Goal: Transaction & Acquisition: Book appointment/travel/reservation

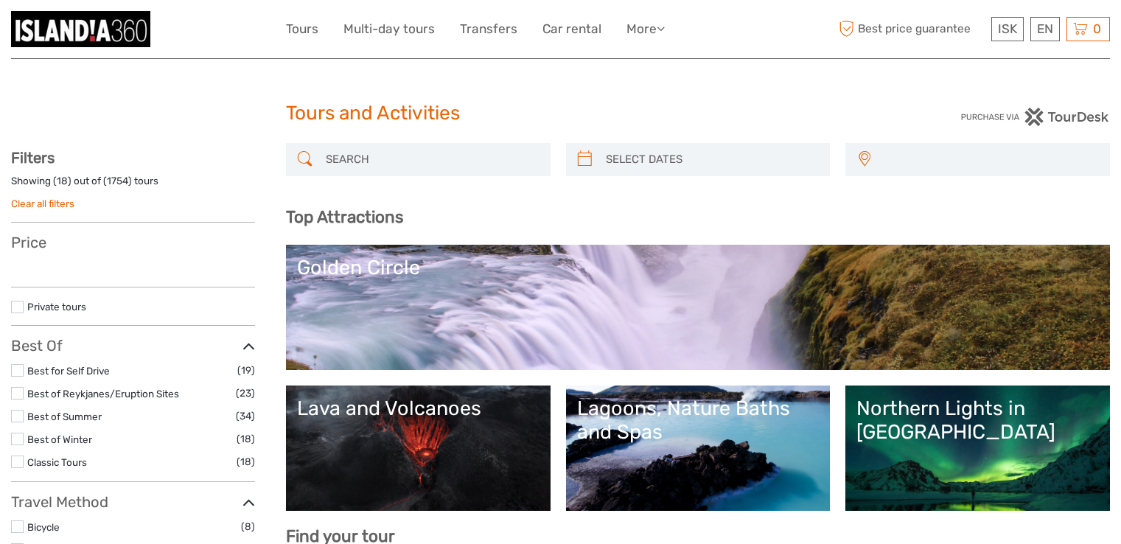
select select
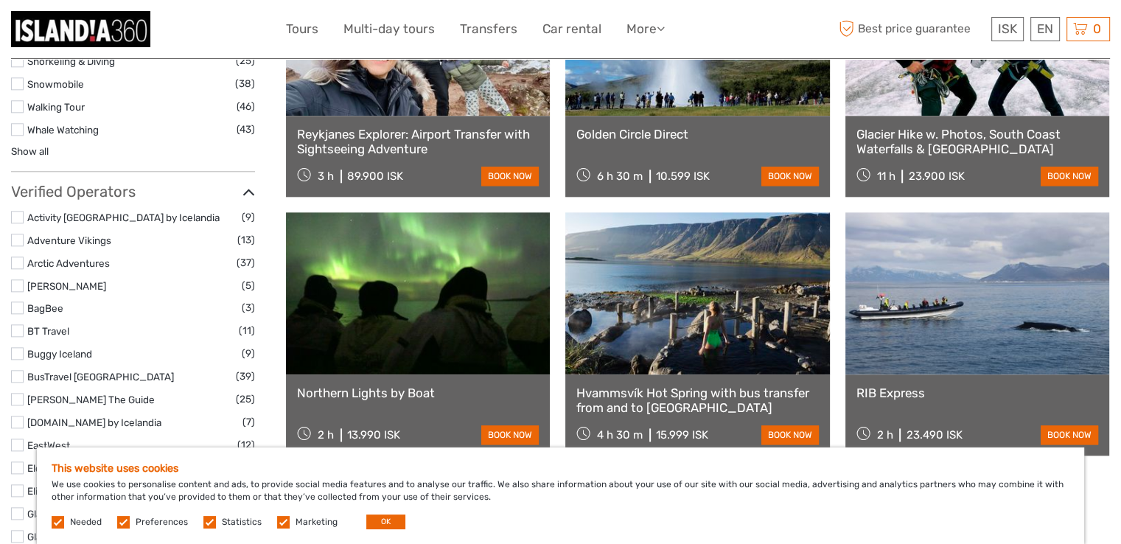
scroll to position [1699, 0]
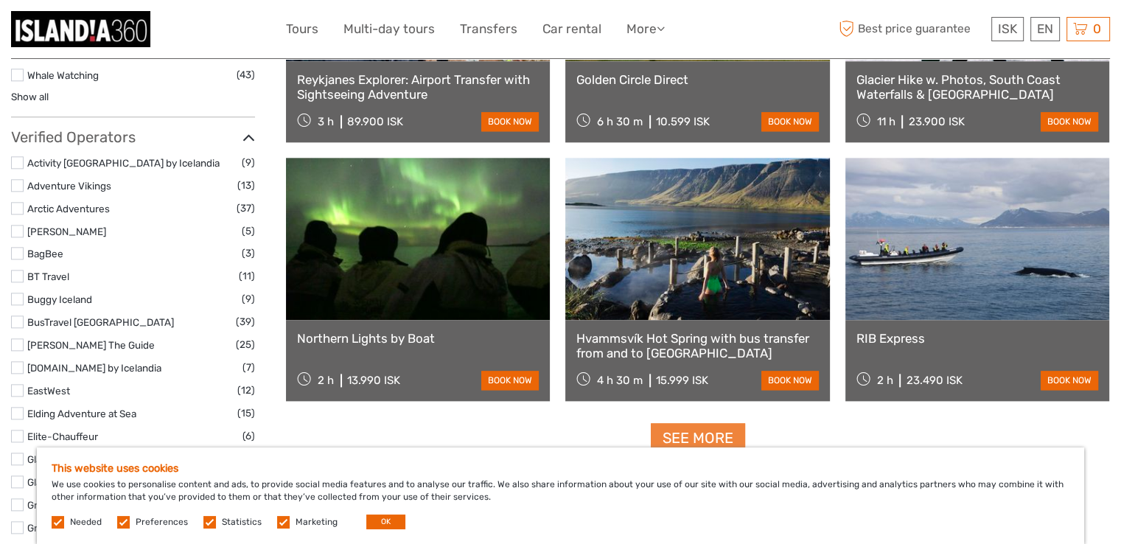
click at [690, 438] on link "See more" at bounding box center [698, 438] width 94 height 30
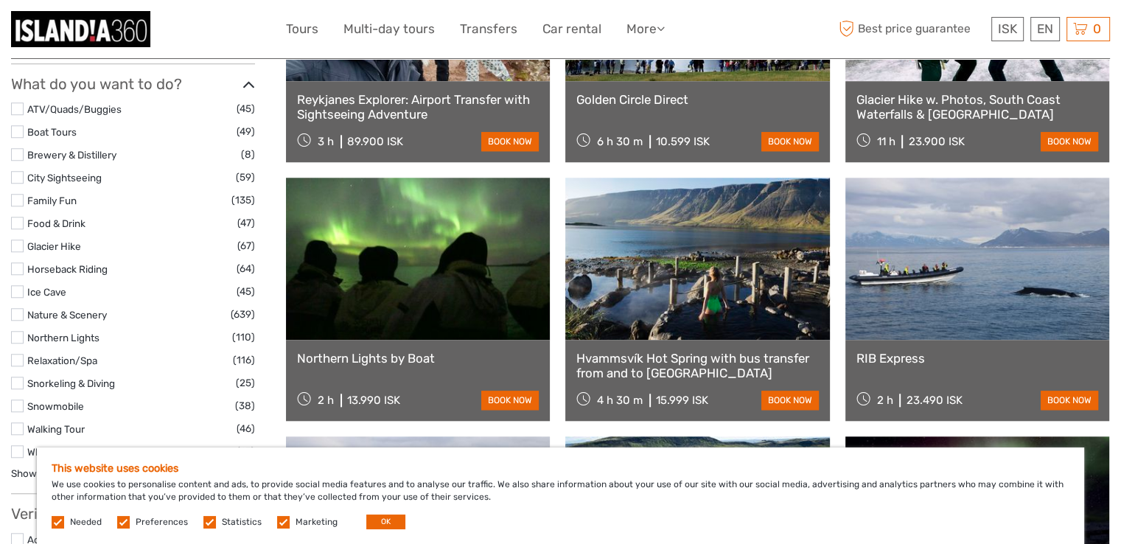
scroll to position [2428, 0]
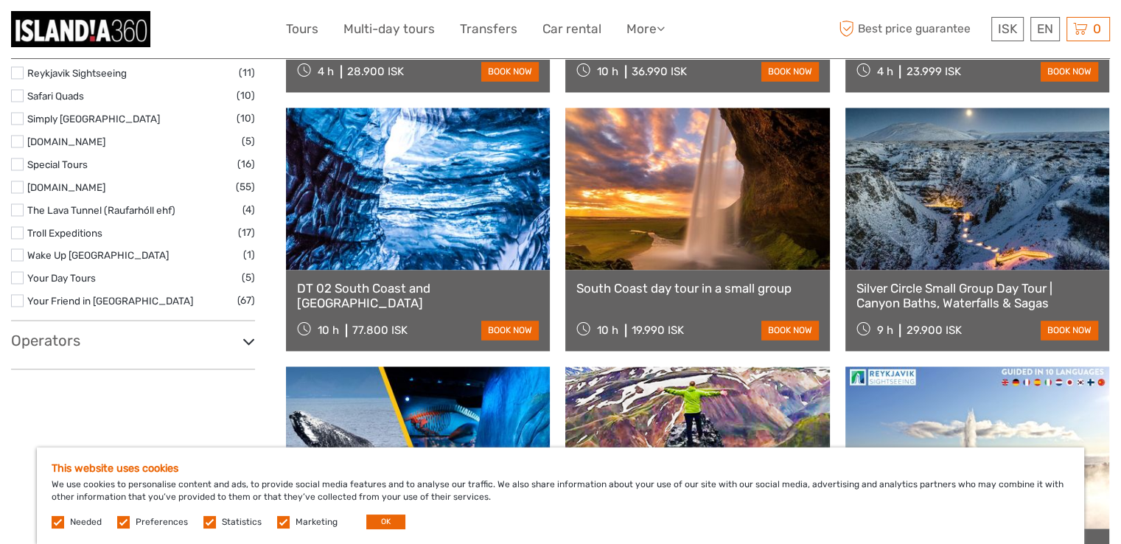
click at [242, 337] on icon at bounding box center [248, 342] width 13 height 20
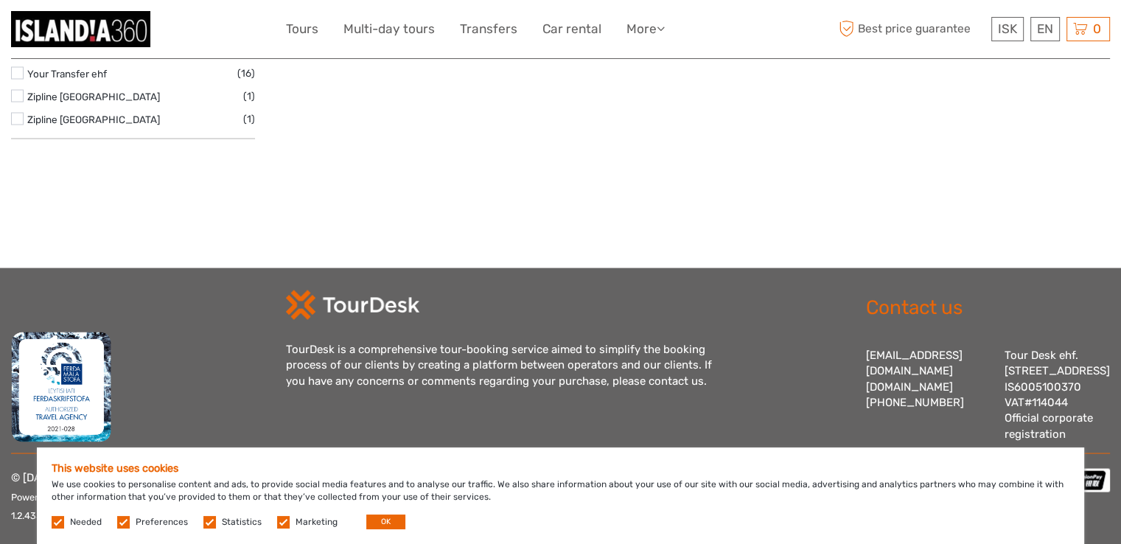
scroll to position [1699, 0]
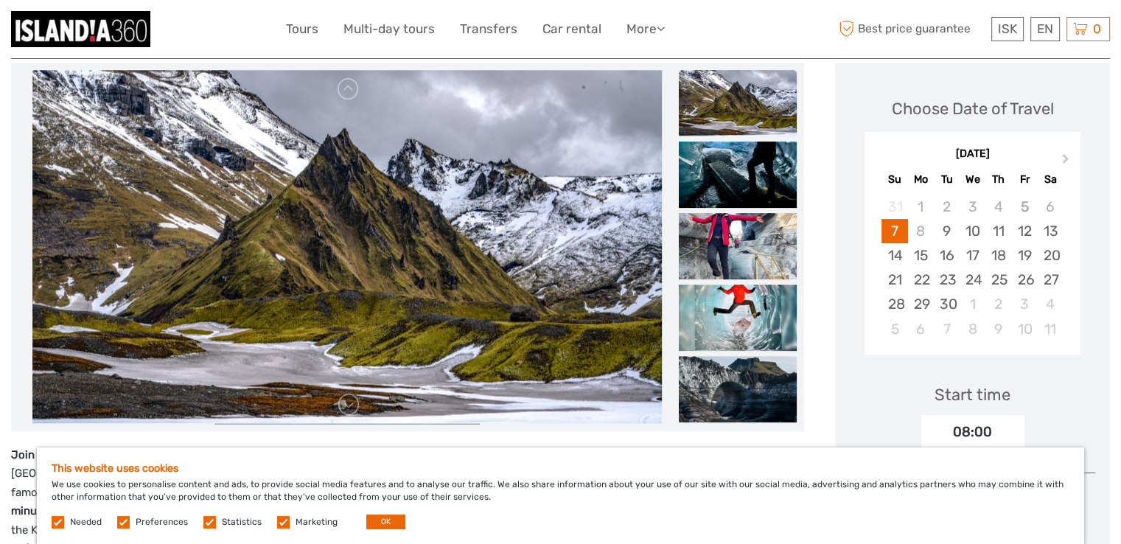
scroll to position [192, 0]
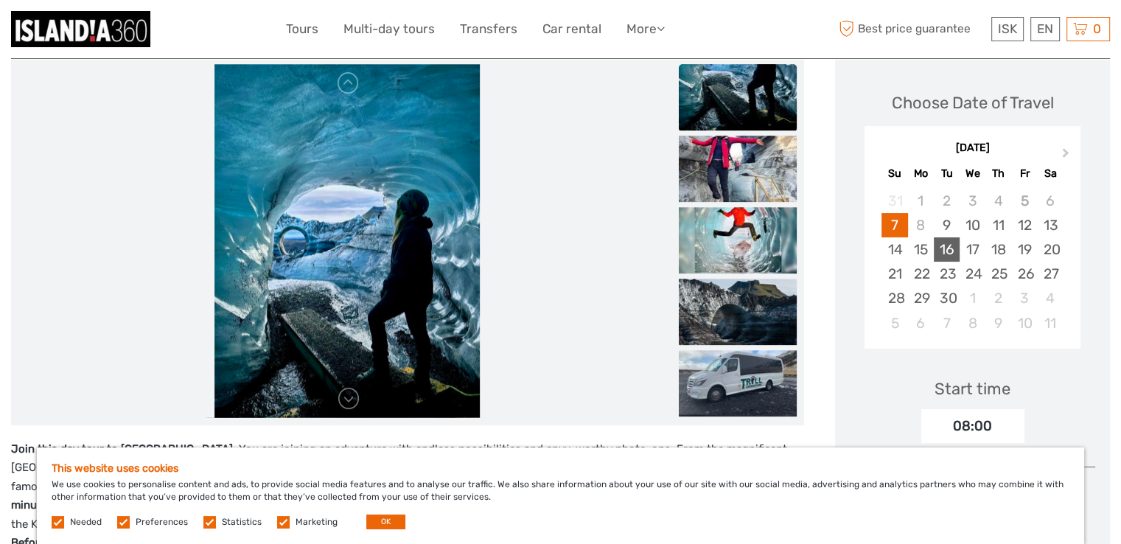
click at [949, 253] on div "16" at bounding box center [947, 249] width 26 height 24
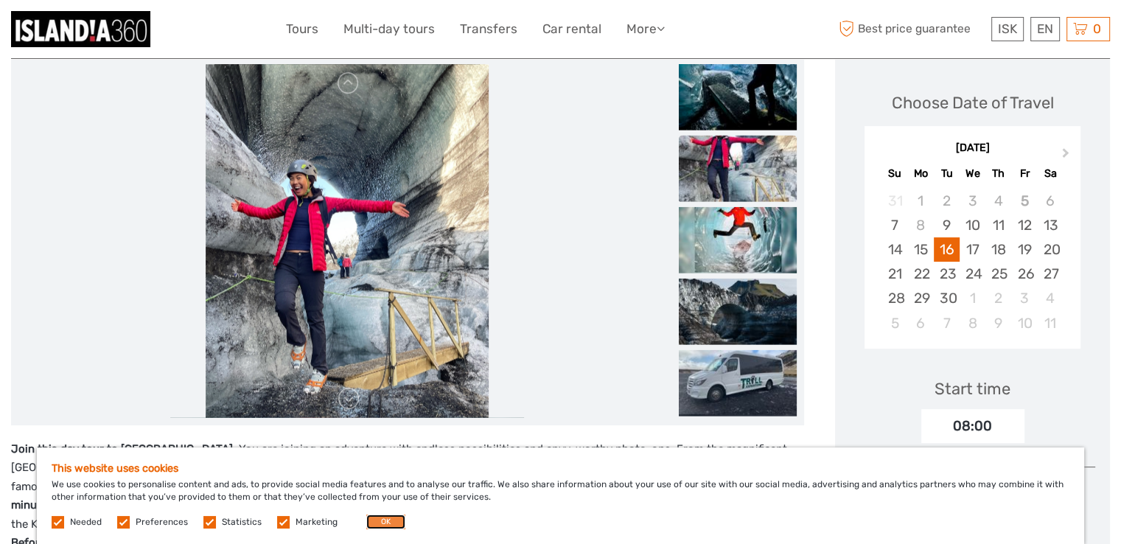
click at [394, 518] on button "OK" at bounding box center [385, 521] width 39 height 15
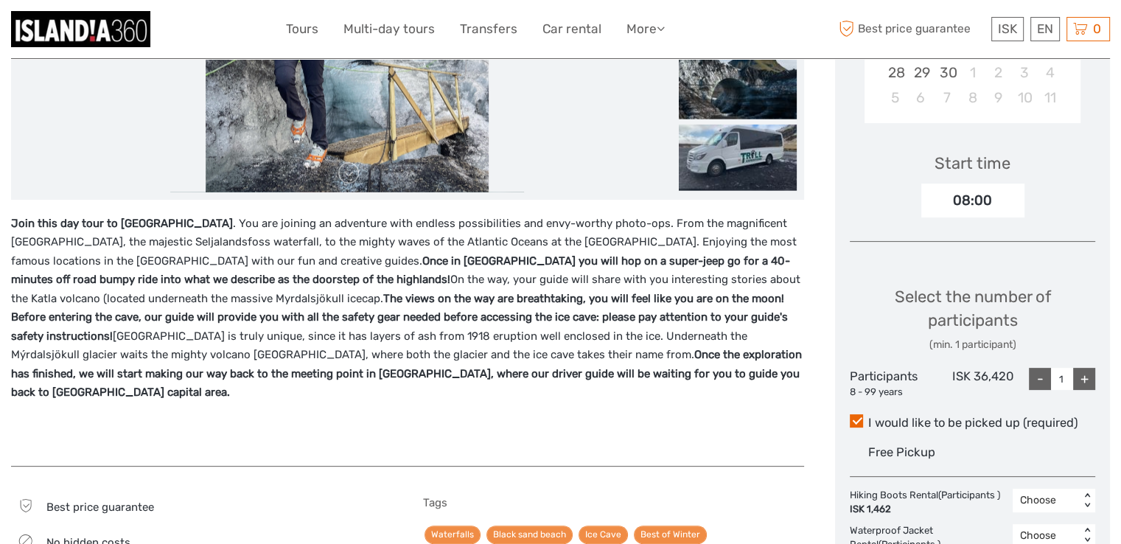
scroll to position [415, 0]
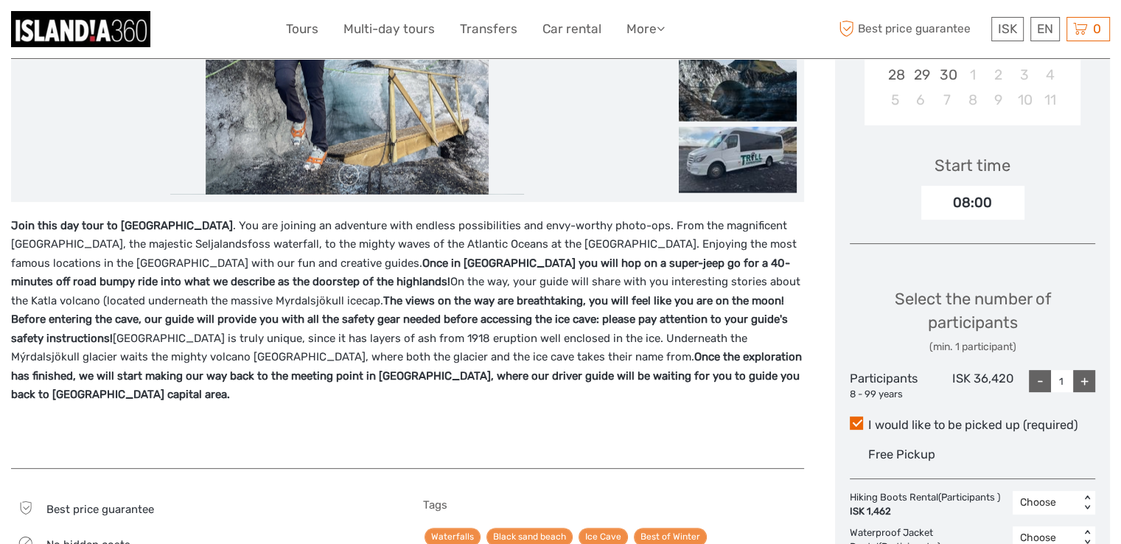
click at [1084, 380] on div "+" at bounding box center [1084, 381] width 22 height 22
type input "2"
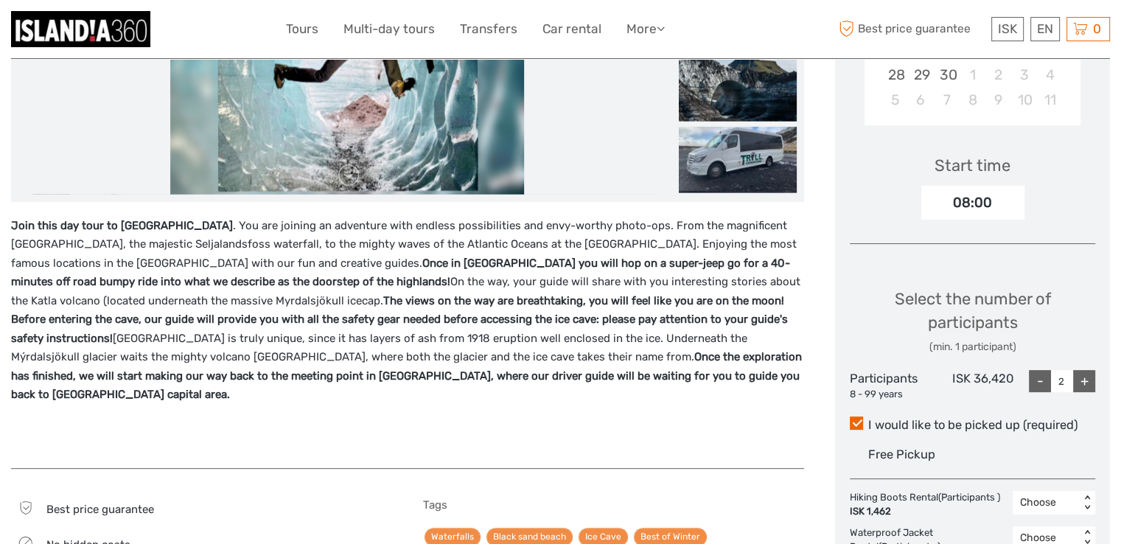
click at [990, 202] on div "08:00" at bounding box center [972, 203] width 103 height 34
click at [950, 207] on div "08:00" at bounding box center [972, 203] width 103 height 34
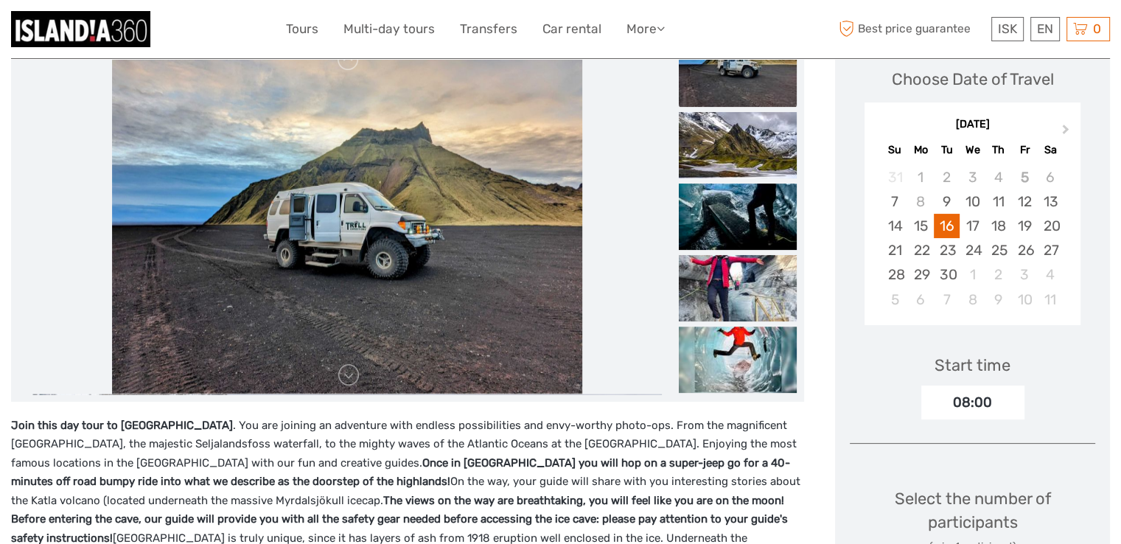
scroll to position [0, 0]
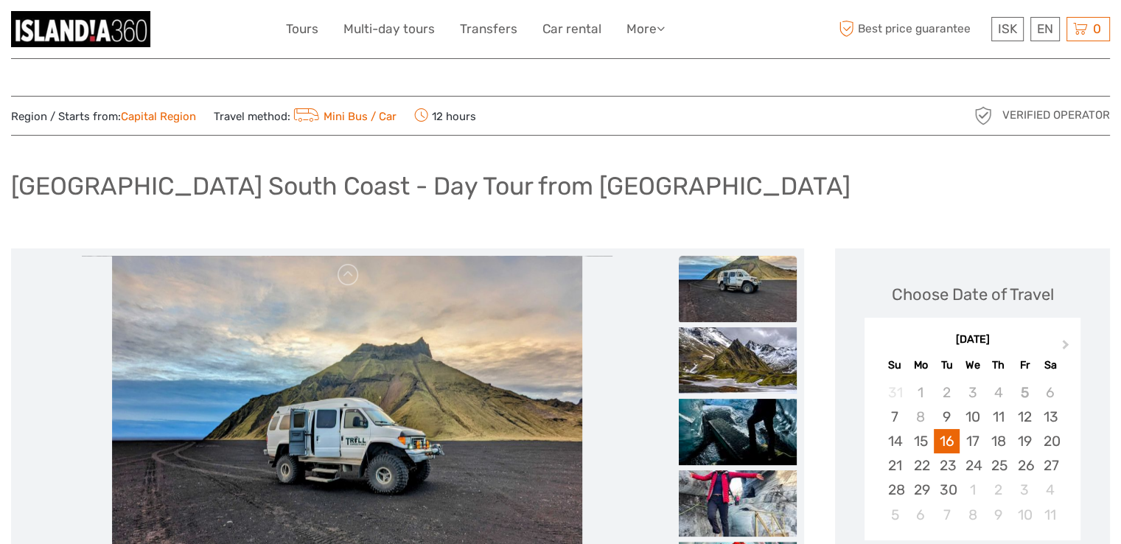
click at [141, 116] on link "Capital Region" at bounding box center [158, 116] width 75 height 13
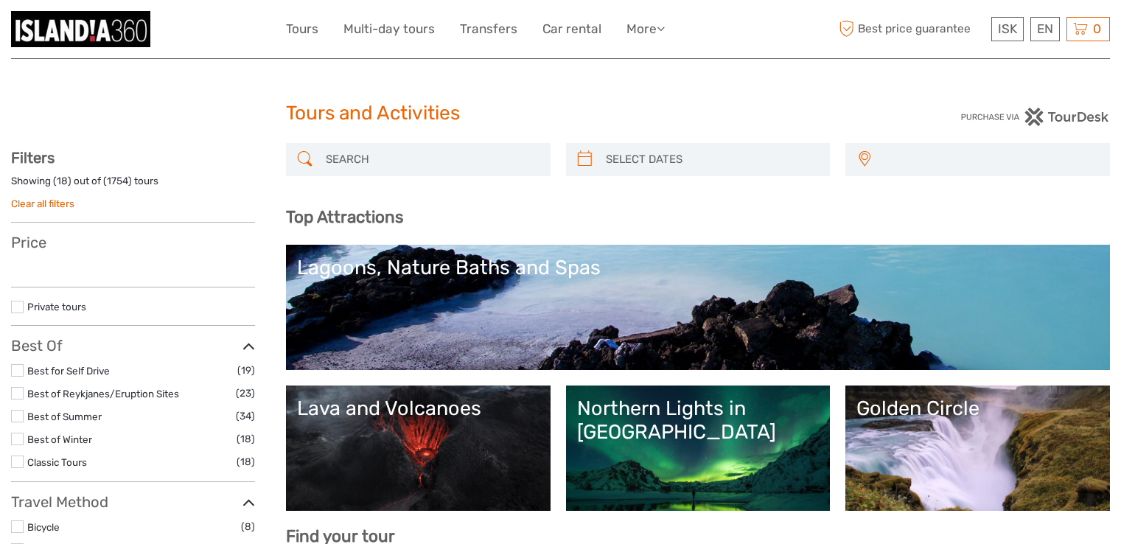
select select
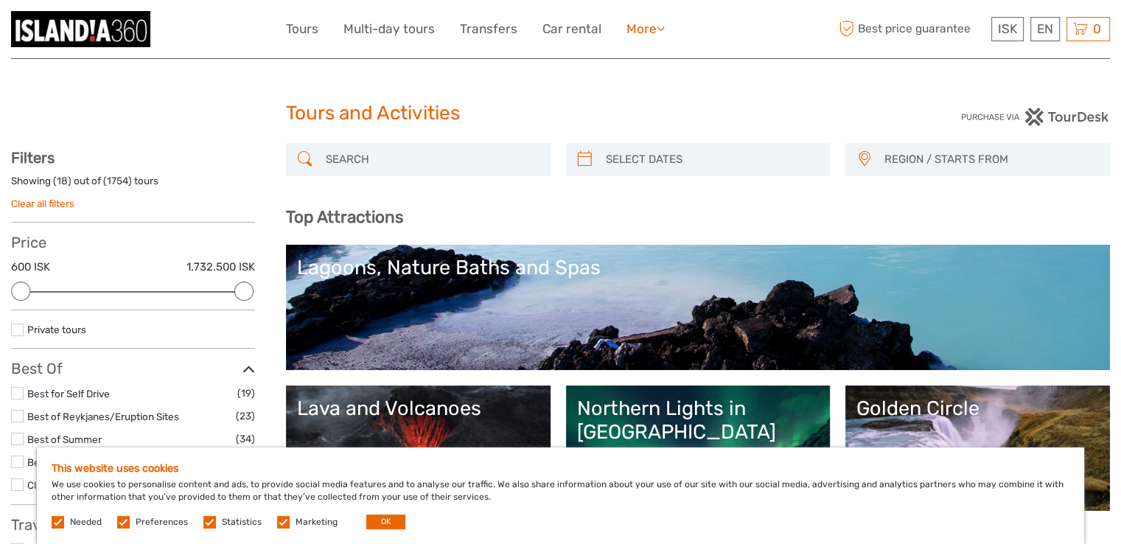
click at [660, 37] on link "More" at bounding box center [645, 28] width 38 height 21
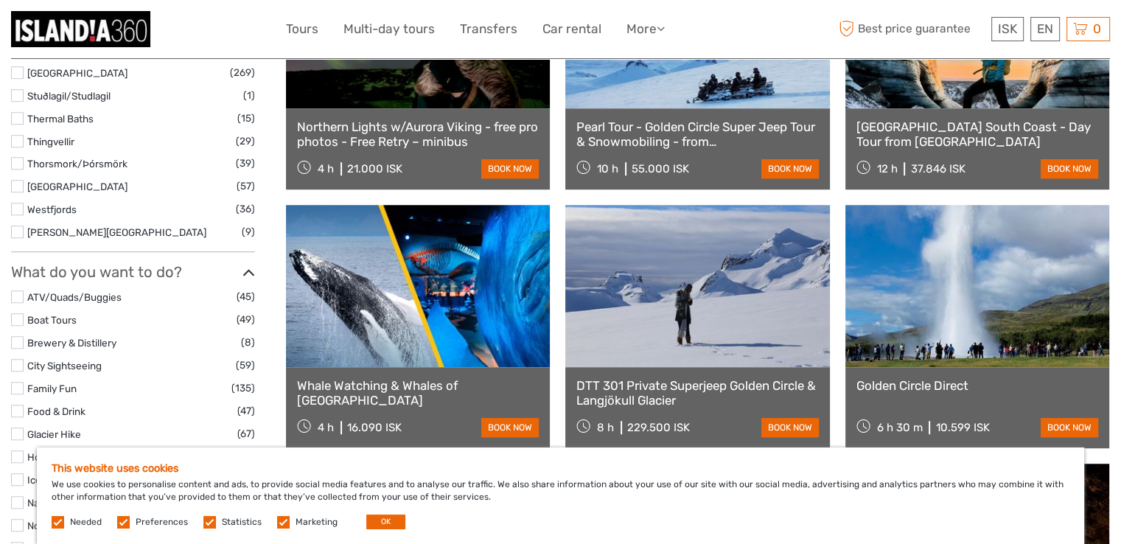
scroll to position [1209, 0]
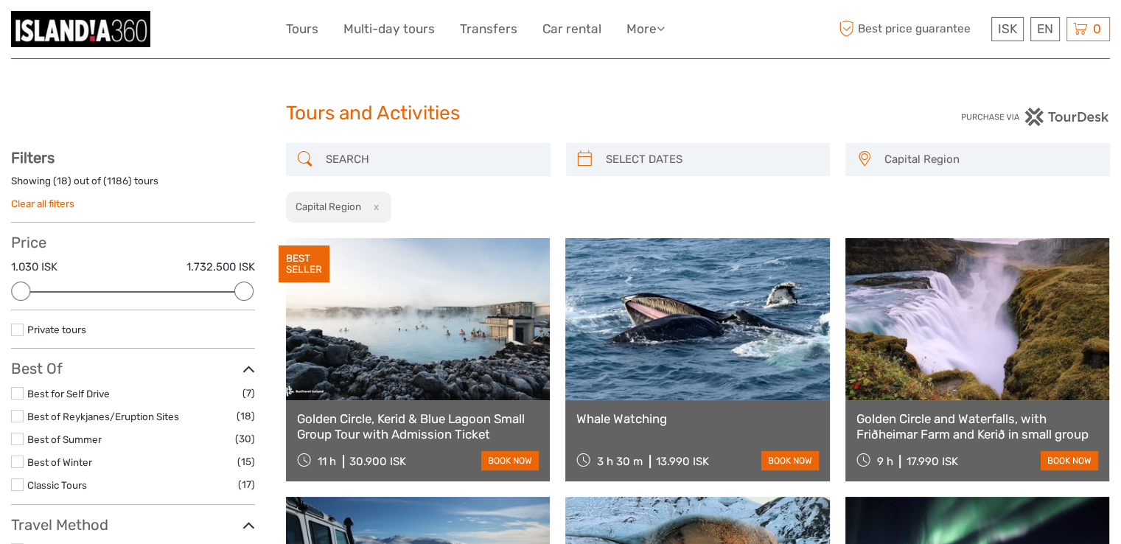
click at [377, 206] on button "x" at bounding box center [373, 206] width 20 height 15
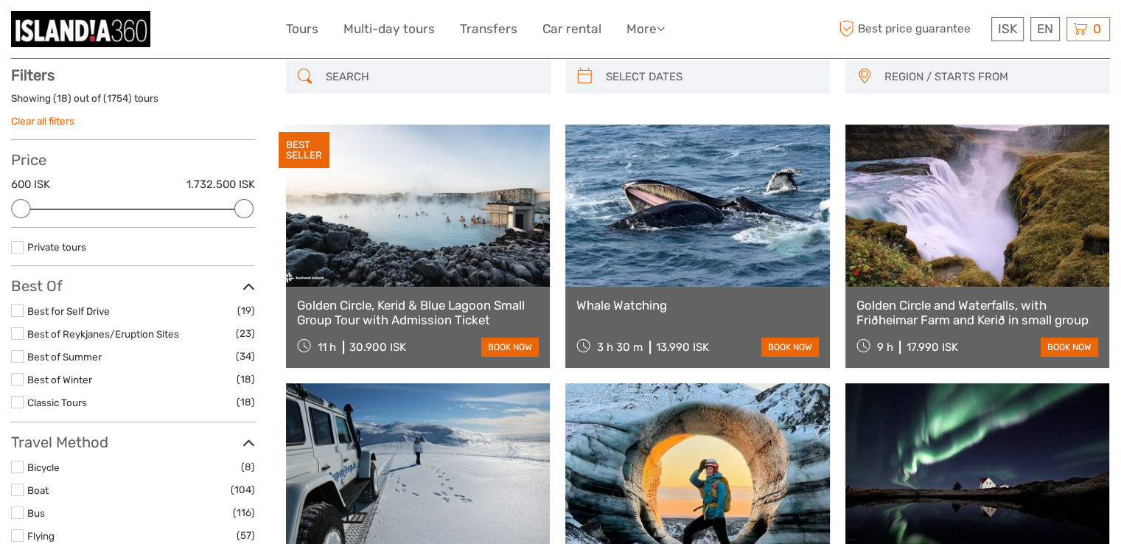
scroll to position [83, 0]
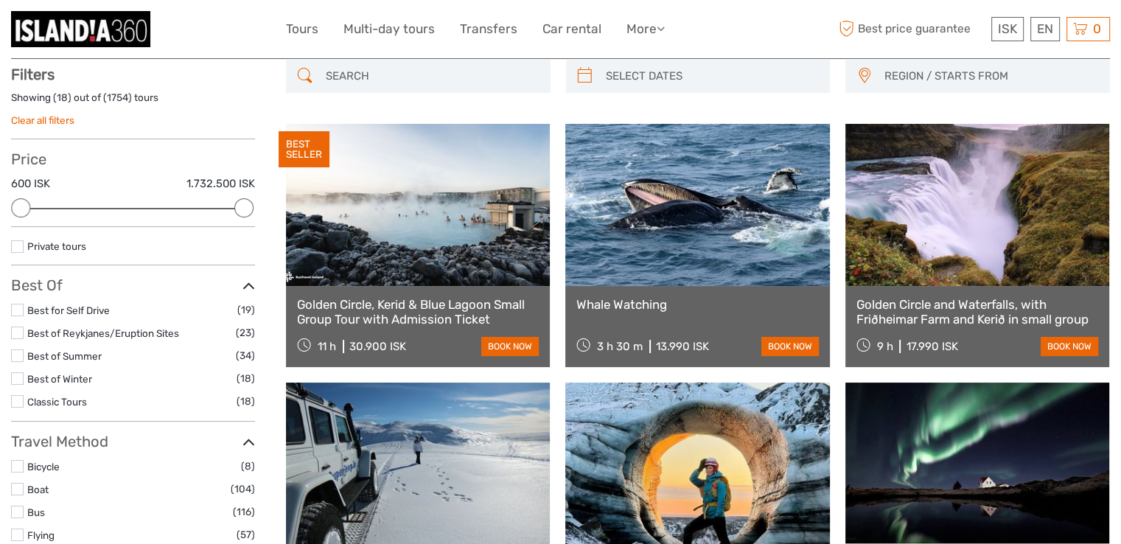
click at [960, 77] on span "REGION / STARTS FROM" at bounding box center [990, 76] width 225 height 24
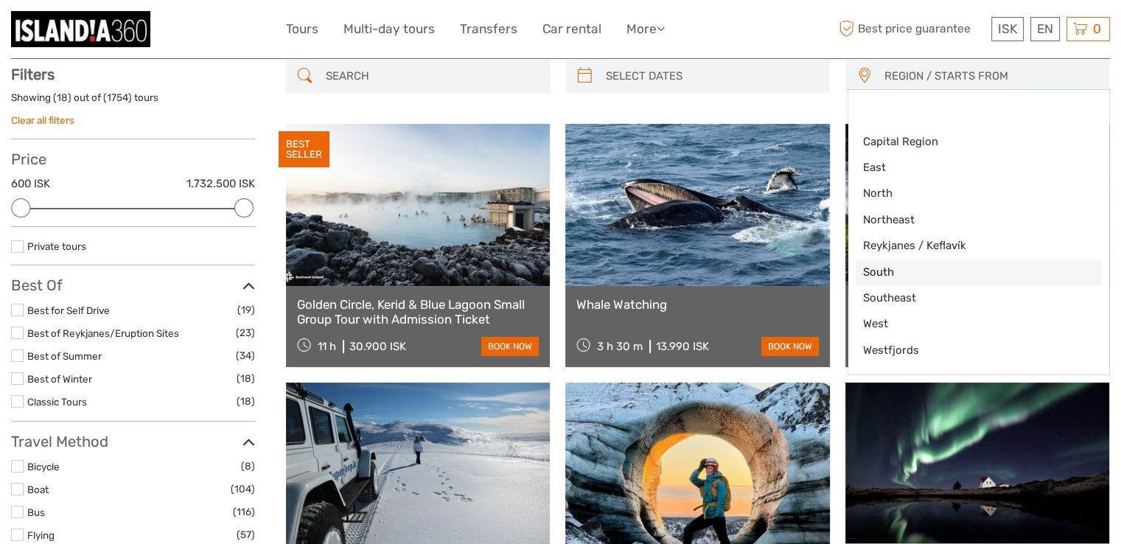
click at [877, 268] on span "South" at bounding box center [966, 272] width 206 height 15
select select "South"
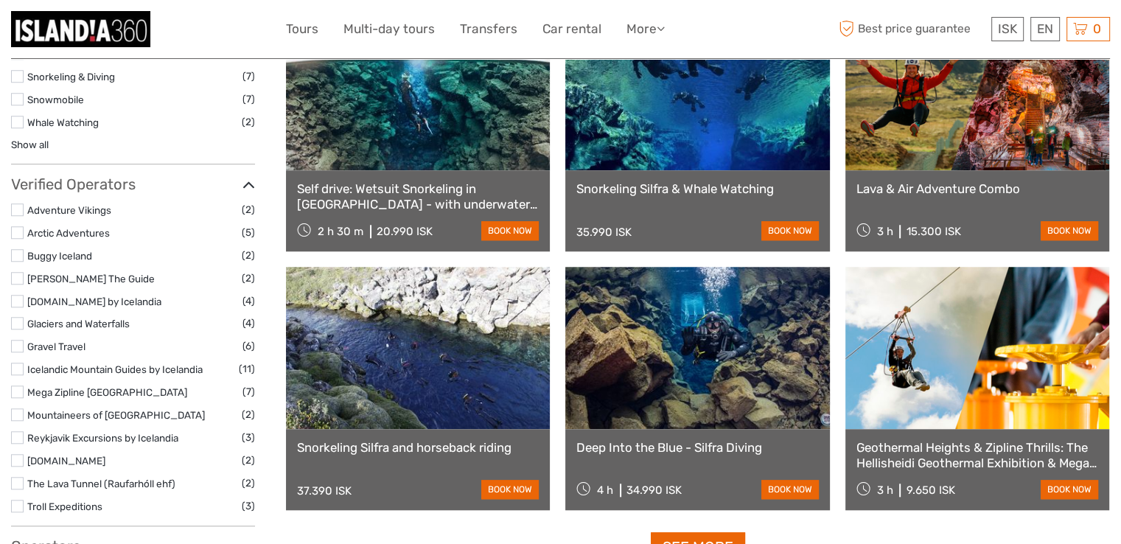
scroll to position [1421, 0]
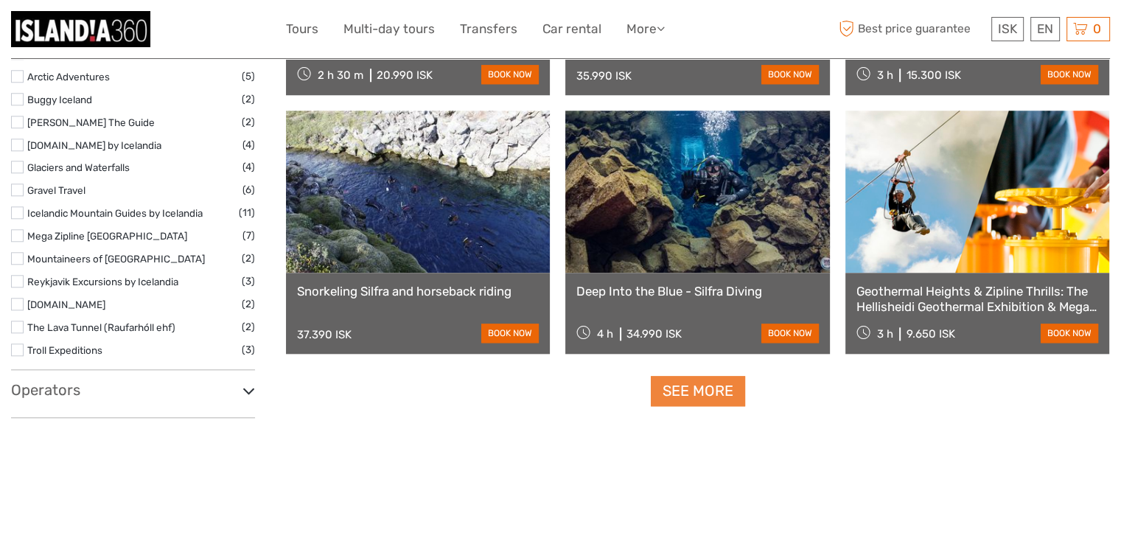
click at [713, 392] on link "See more" at bounding box center [698, 391] width 94 height 30
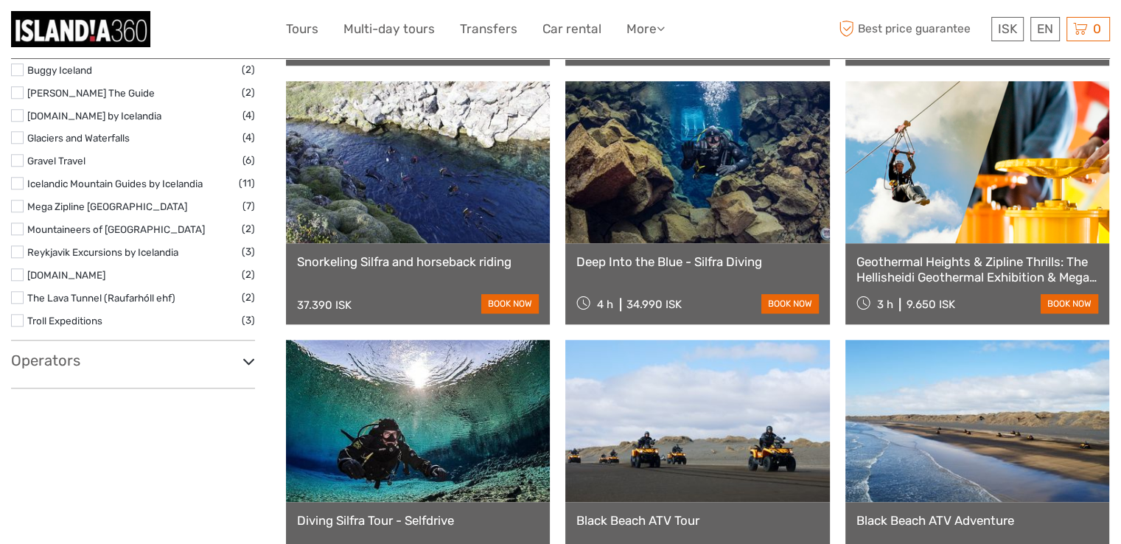
scroll to position [1509, 0]
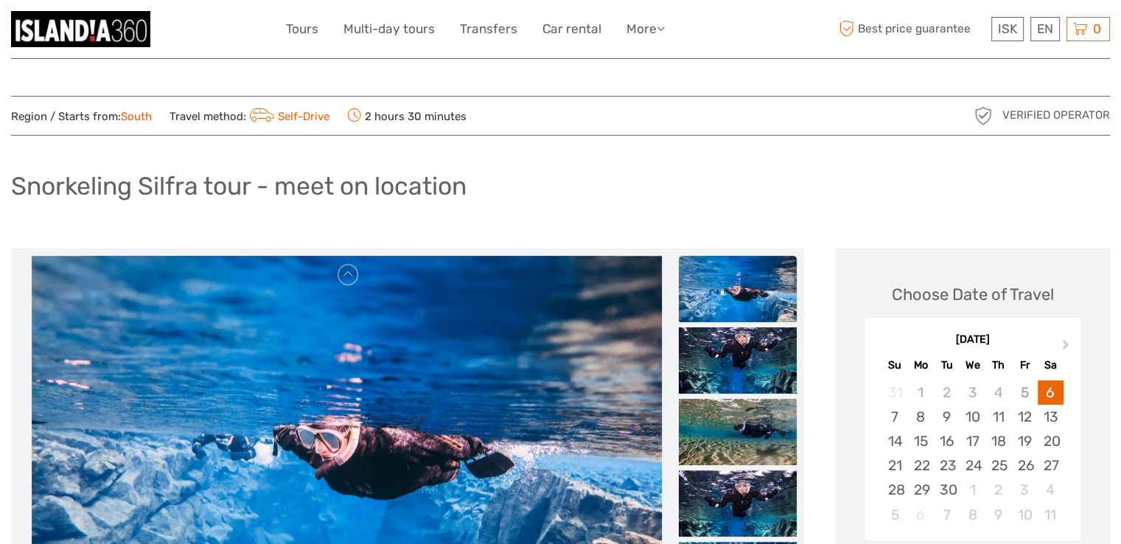
click at [604, 135] on div "Region / Starts from: South Travel method: Self-Drive 2 hours 30 minutes Verifi…" at bounding box center [560, 116] width 1099 height 40
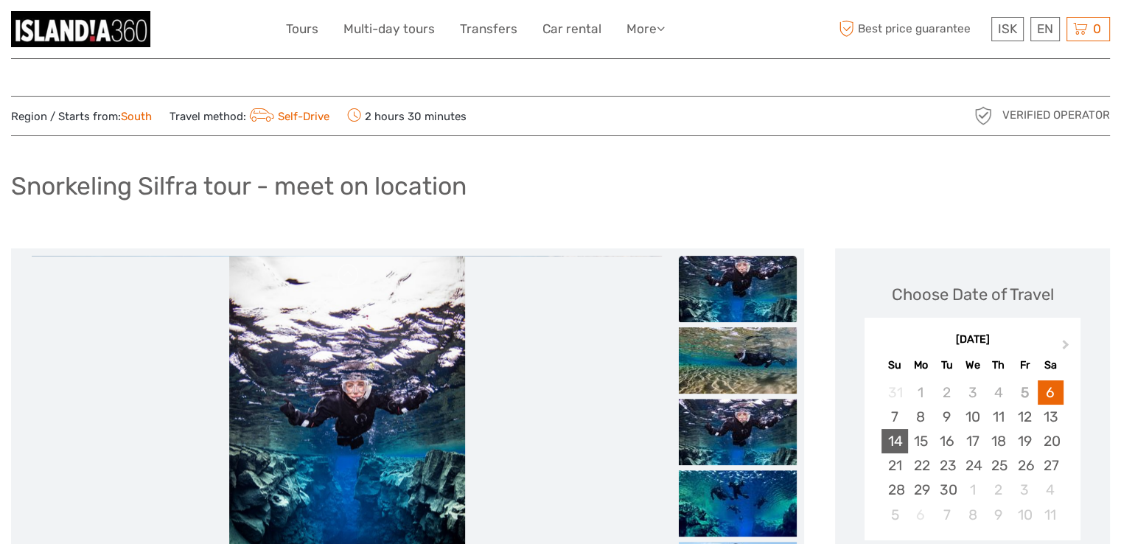
click at [890, 442] on div "14" at bounding box center [894, 441] width 26 height 24
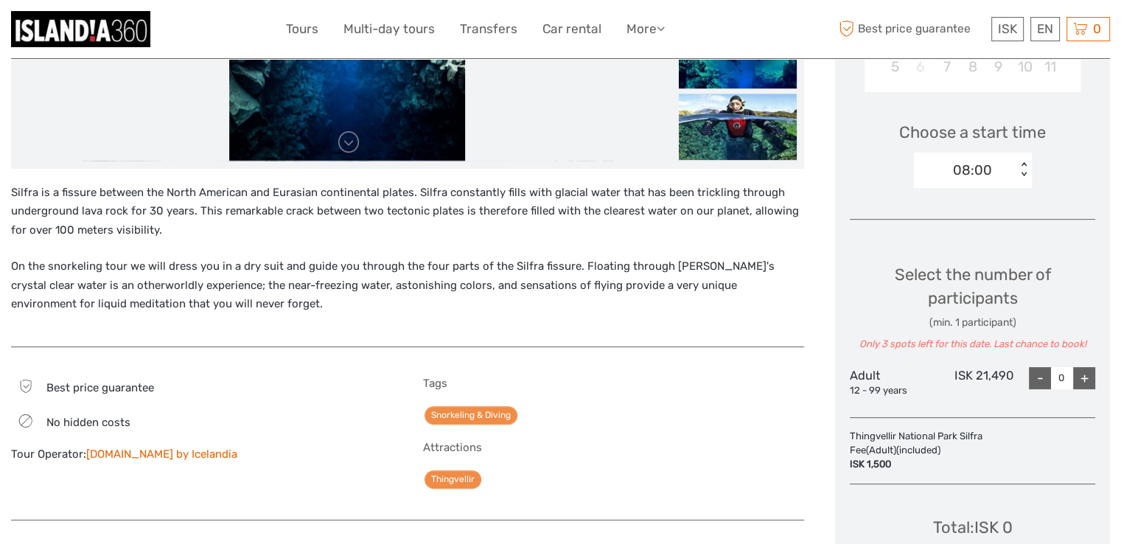
scroll to position [441, 0]
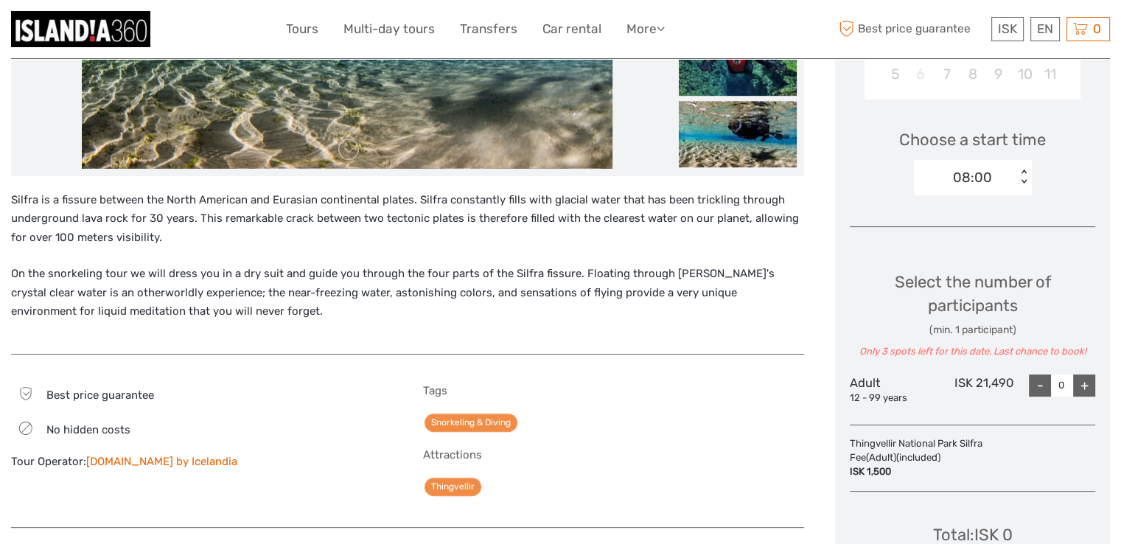
click at [1080, 390] on div "+" at bounding box center [1084, 385] width 22 height 22
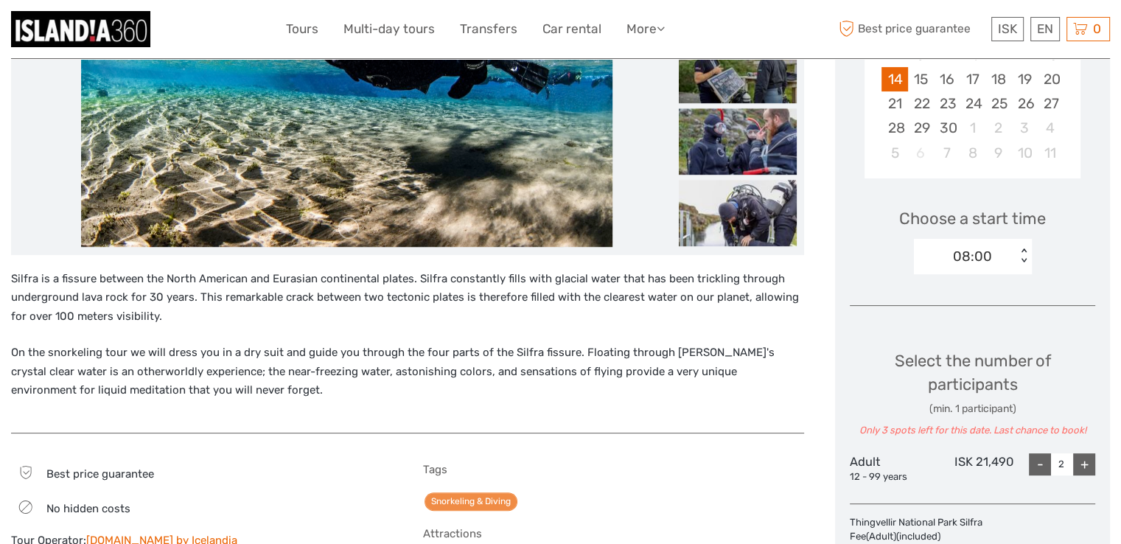
scroll to position [315, 0]
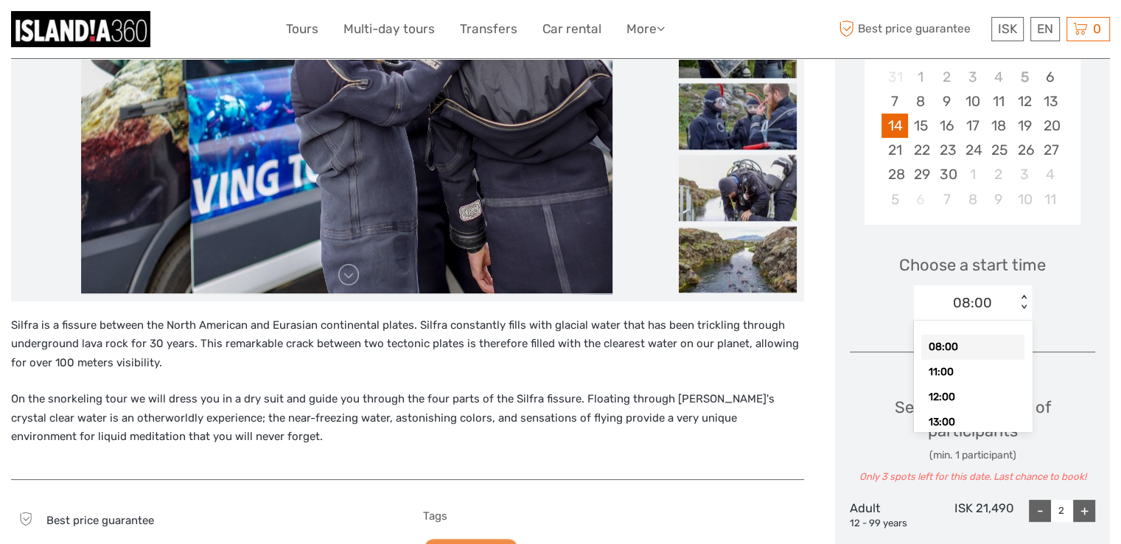
click at [1024, 307] on div "< >" at bounding box center [1024, 302] width 13 height 15
click at [967, 369] on div "11:00" at bounding box center [972, 372] width 103 height 25
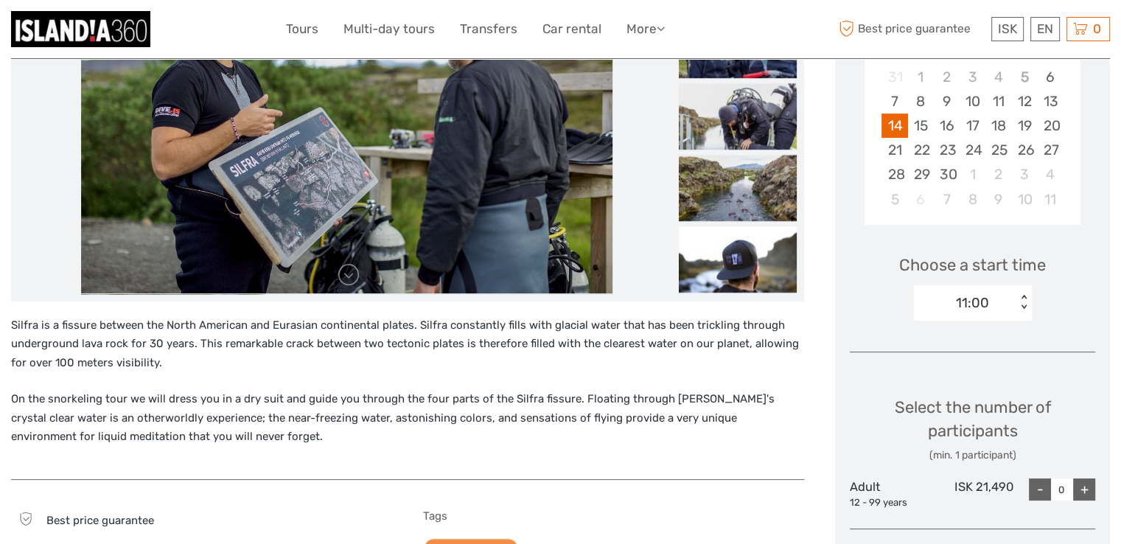
click at [1082, 491] on div "+" at bounding box center [1084, 489] width 22 height 22
type input "2"
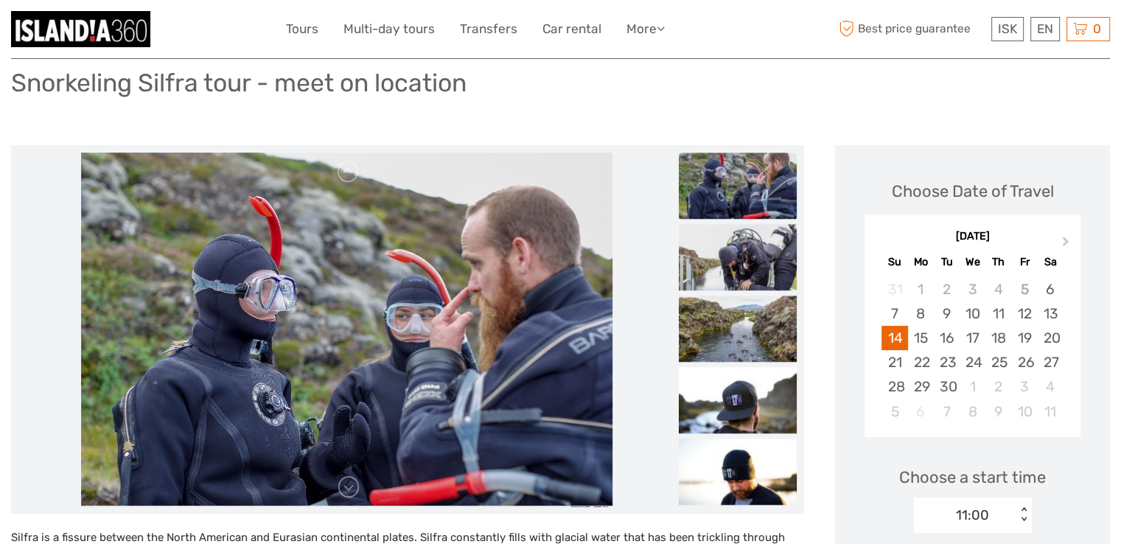
scroll to position [100, 0]
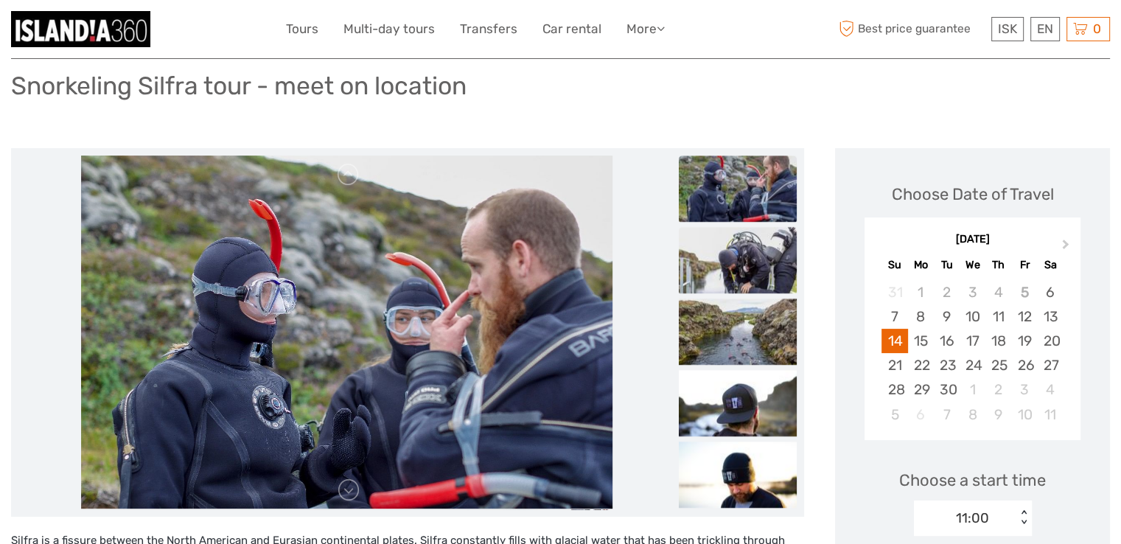
click at [726, 278] on img at bounding box center [738, 260] width 118 height 66
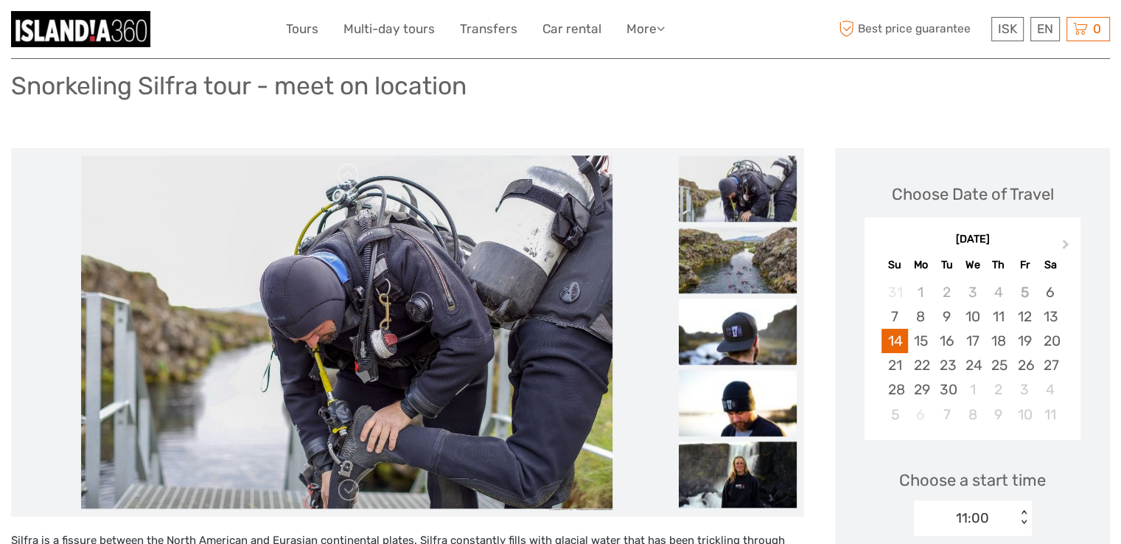
click at [725, 340] on img at bounding box center [738, 331] width 118 height 66
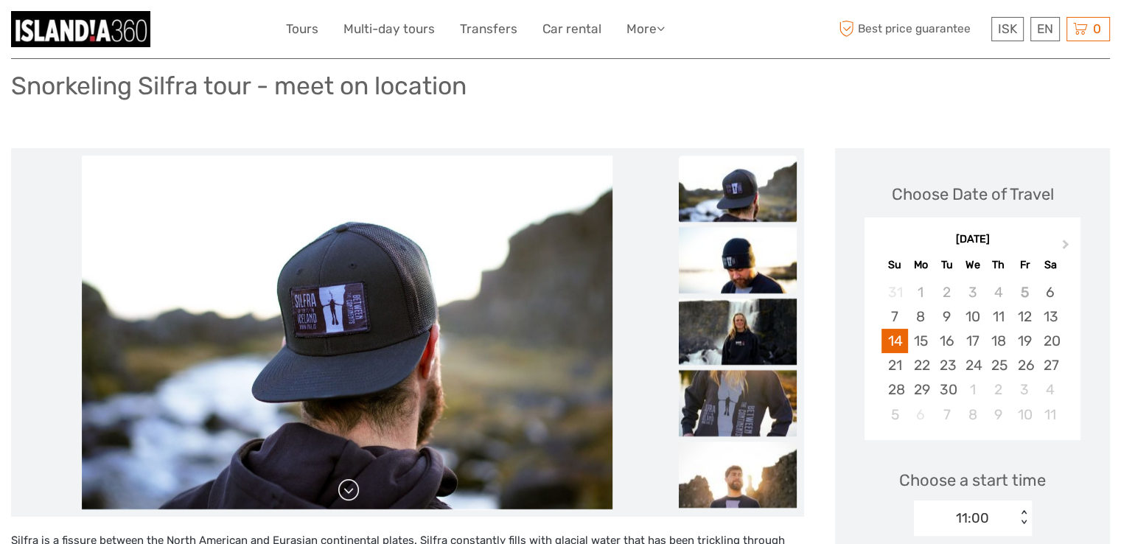
click at [352, 489] on link at bounding box center [349, 490] width 24 height 24
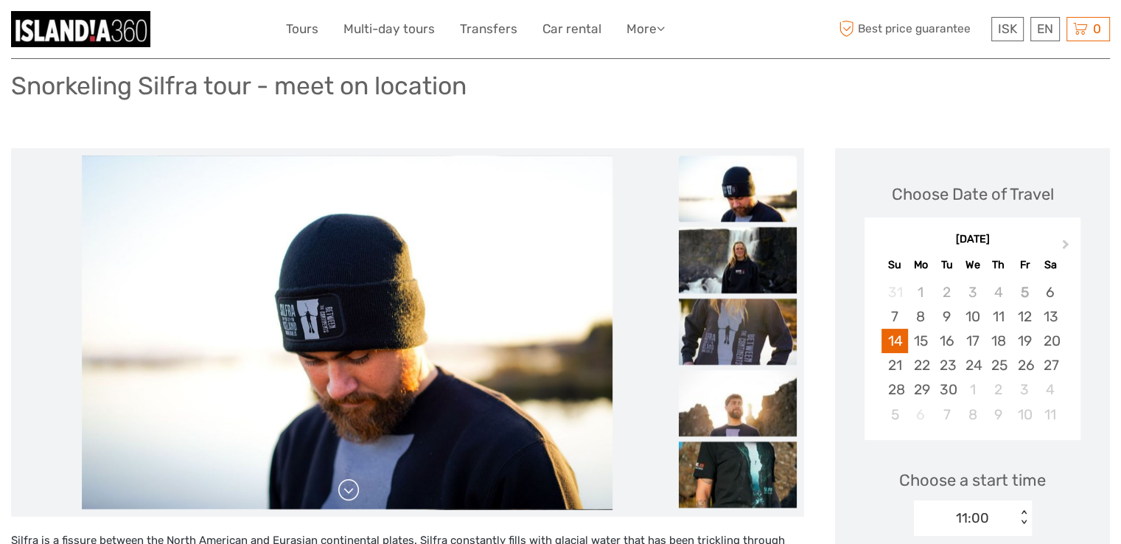
click at [352, 489] on link at bounding box center [349, 490] width 24 height 24
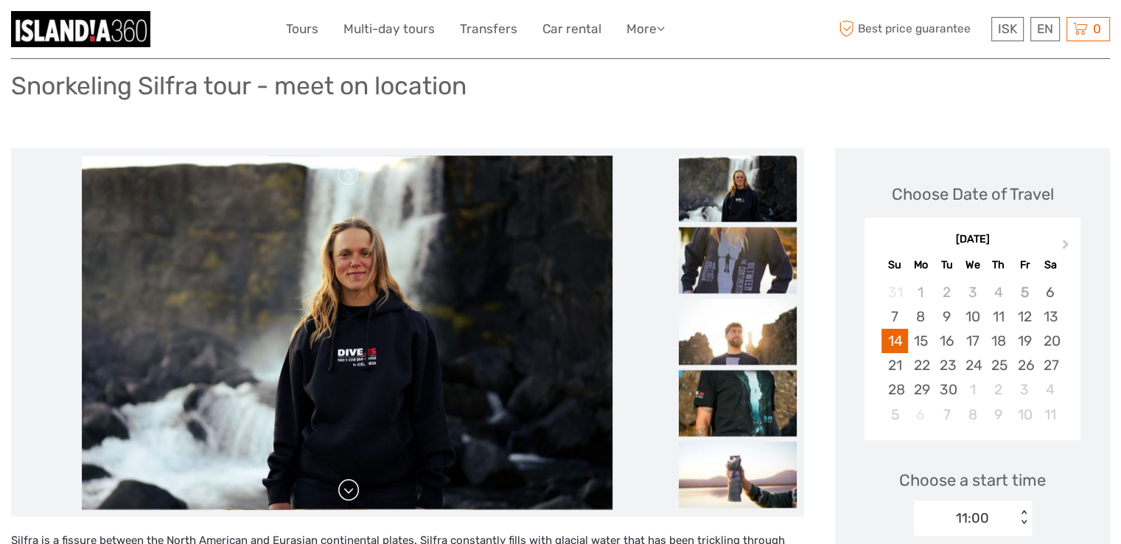
click at [352, 489] on link at bounding box center [349, 490] width 24 height 24
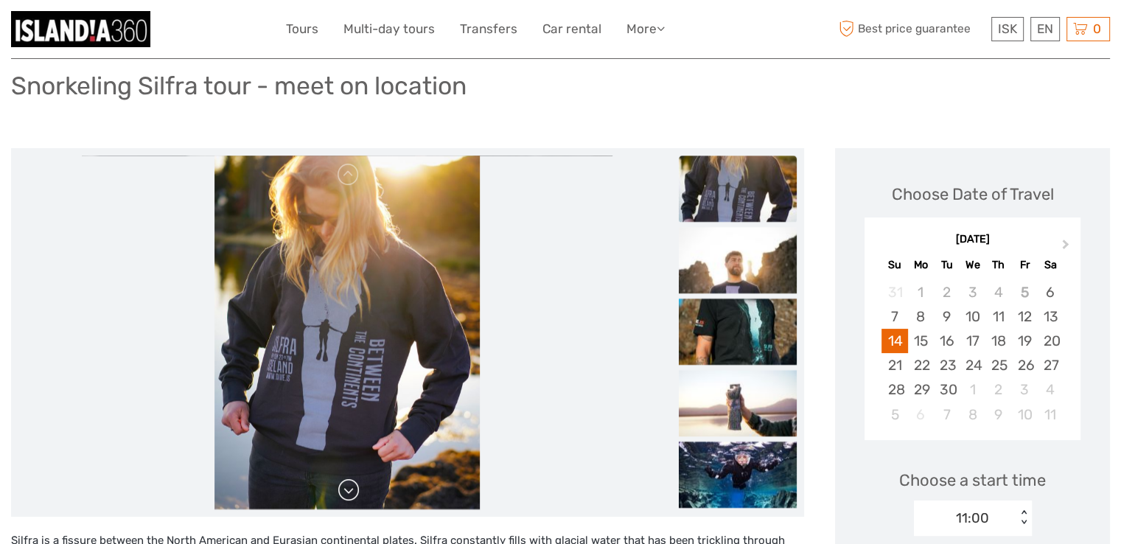
click at [352, 489] on link at bounding box center [349, 490] width 24 height 24
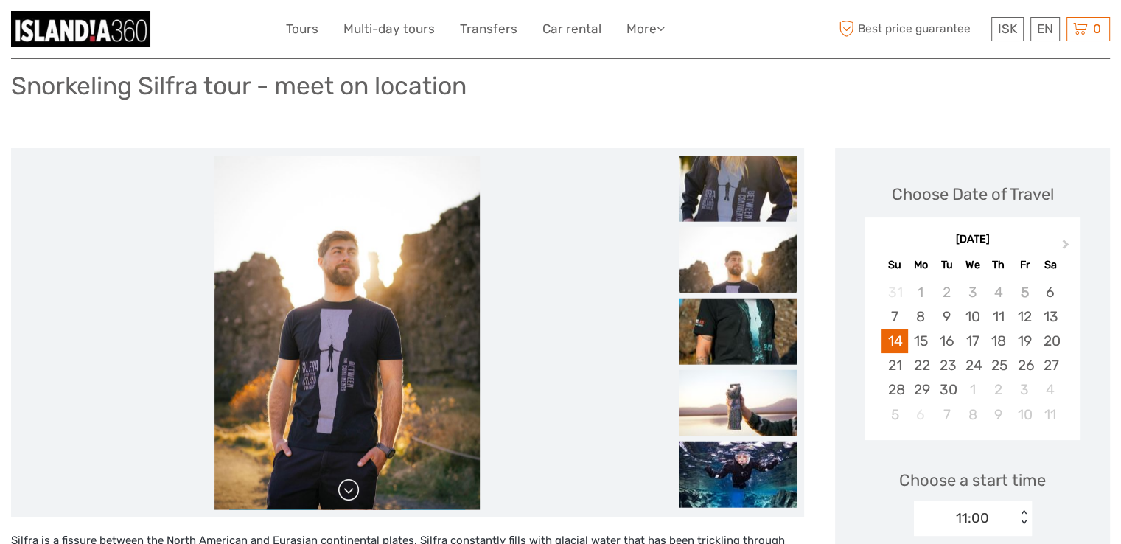
click at [352, 489] on link at bounding box center [349, 490] width 24 height 24
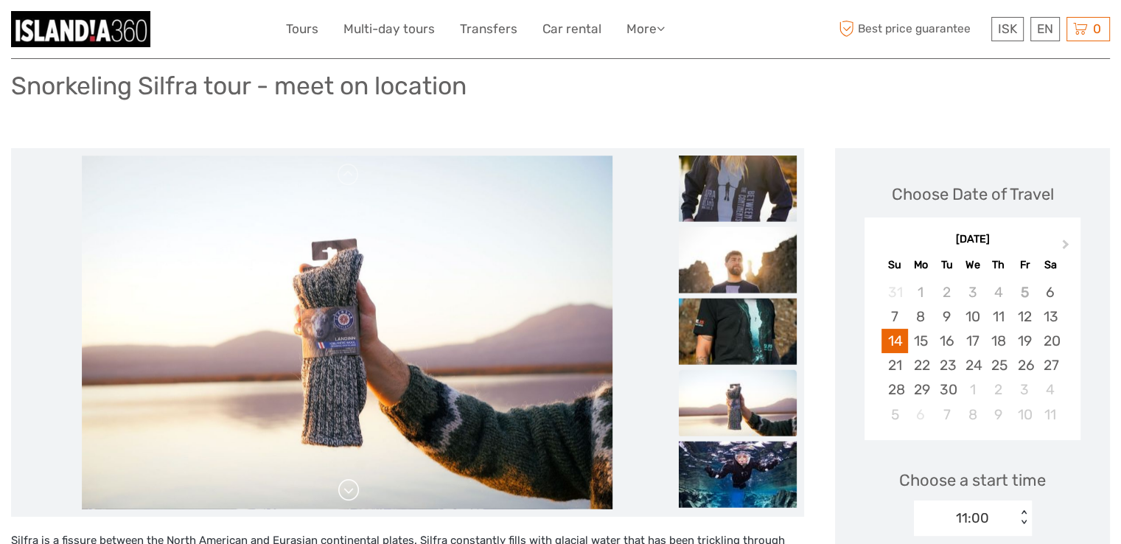
click at [352, 489] on link at bounding box center [349, 490] width 24 height 24
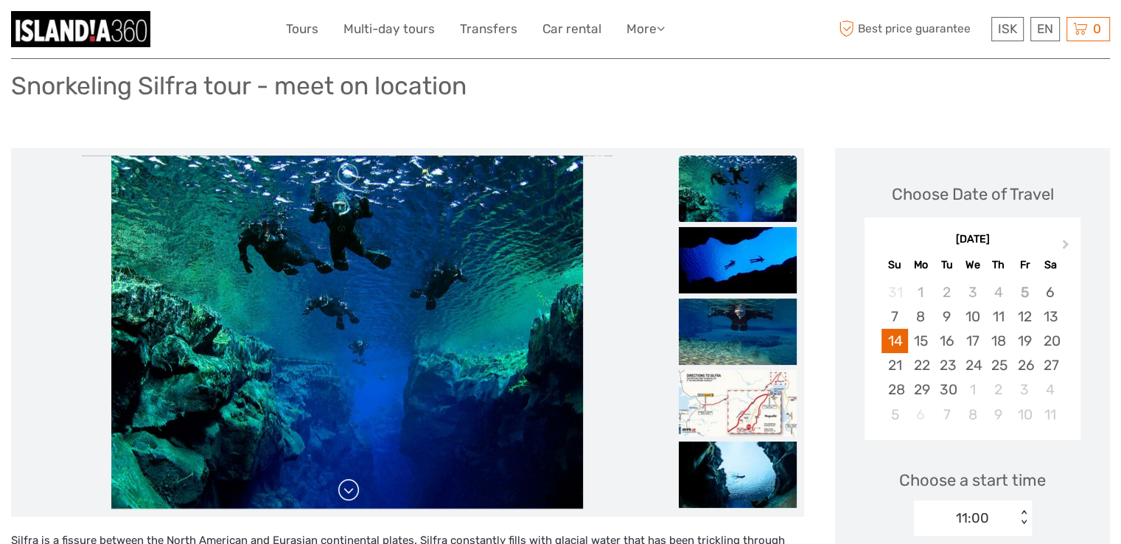
click at [352, 489] on img at bounding box center [347, 333] width 472 height 354
click at [352, 489] on link at bounding box center [349, 490] width 24 height 24
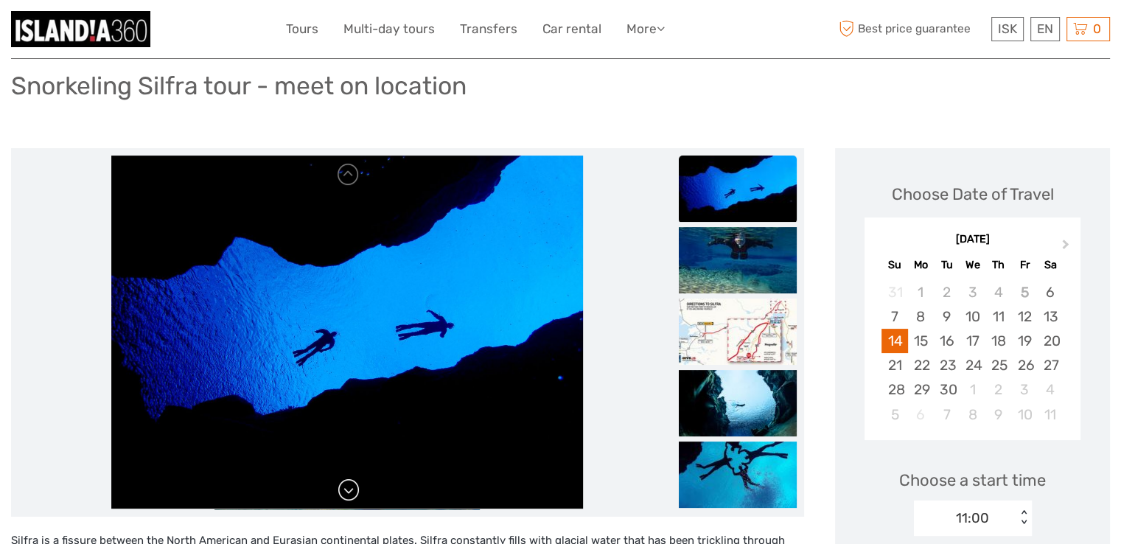
click at [352, 489] on link at bounding box center [349, 490] width 24 height 24
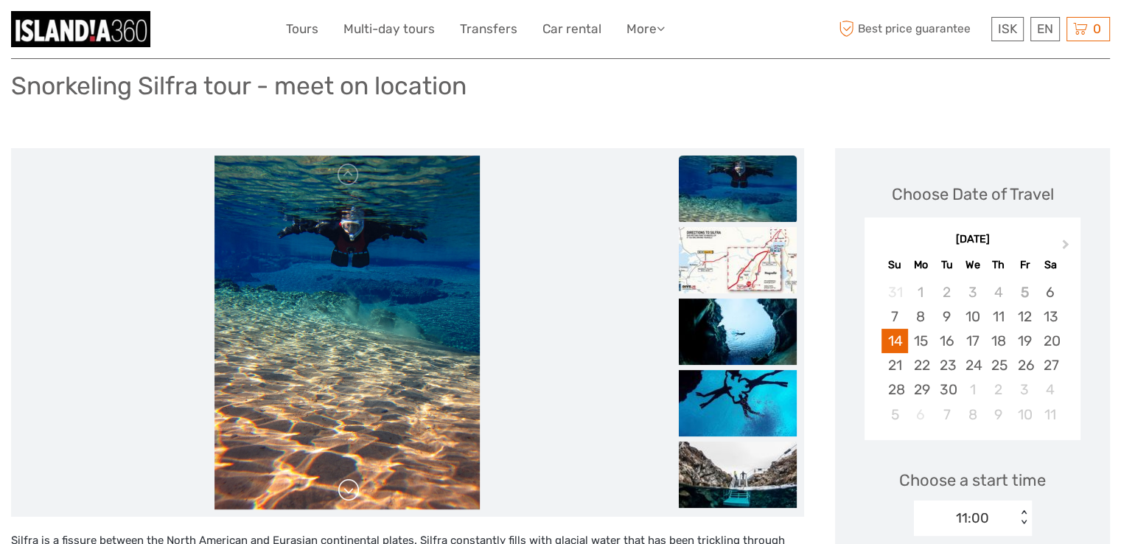
click at [352, 489] on link at bounding box center [349, 490] width 24 height 24
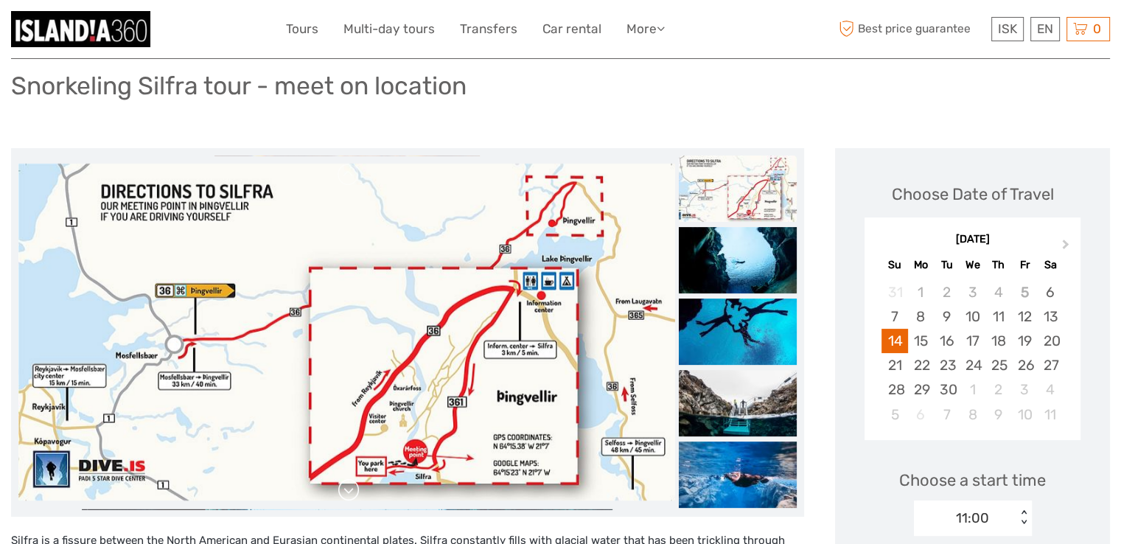
click at [352, 489] on link at bounding box center [349, 490] width 24 height 24
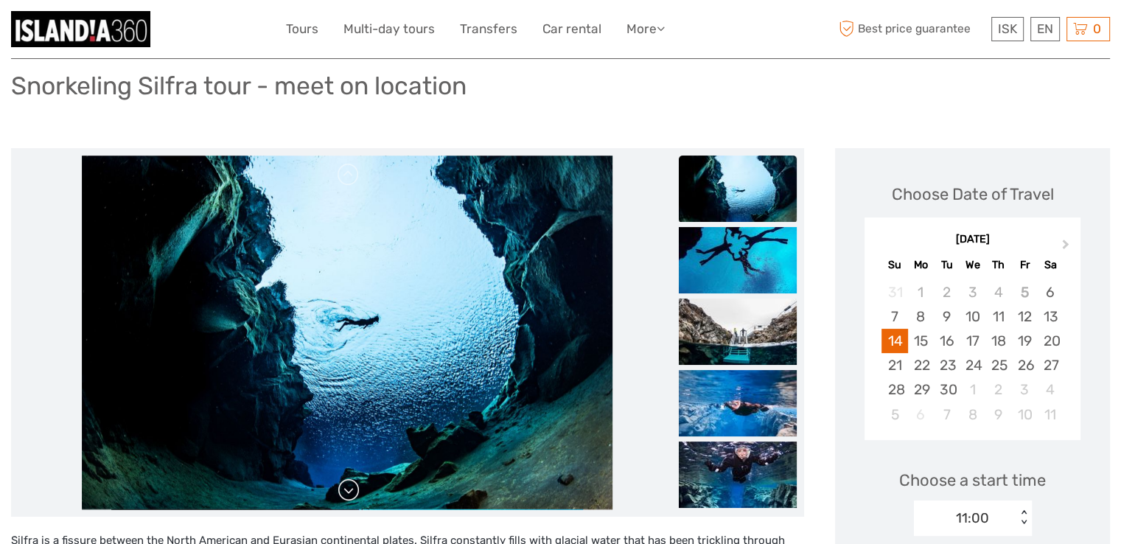
click at [352, 489] on link at bounding box center [349, 490] width 24 height 24
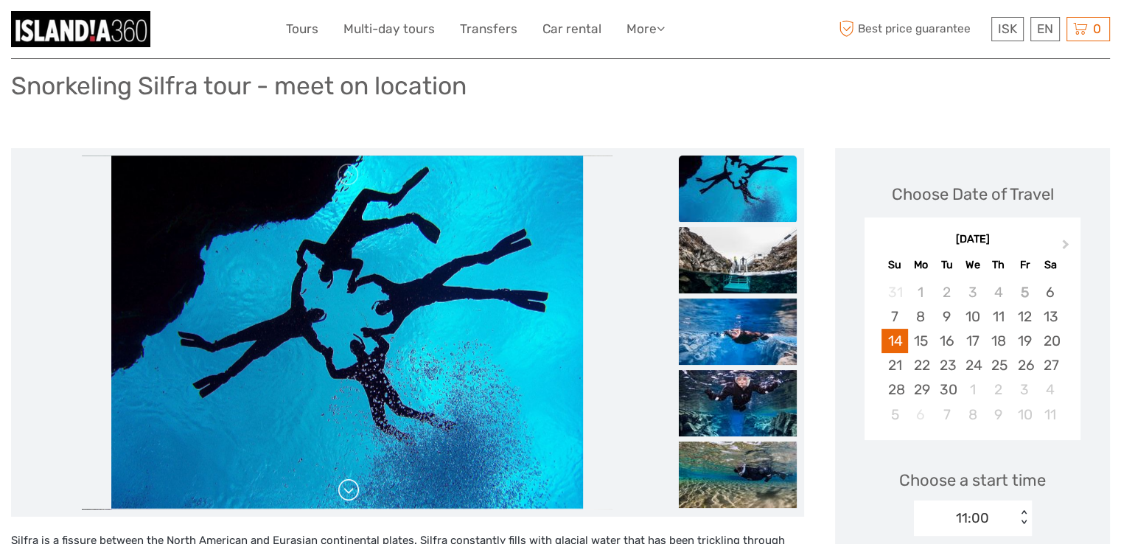
click at [352, 489] on link at bounding box center [349, 490] width 24 height 24
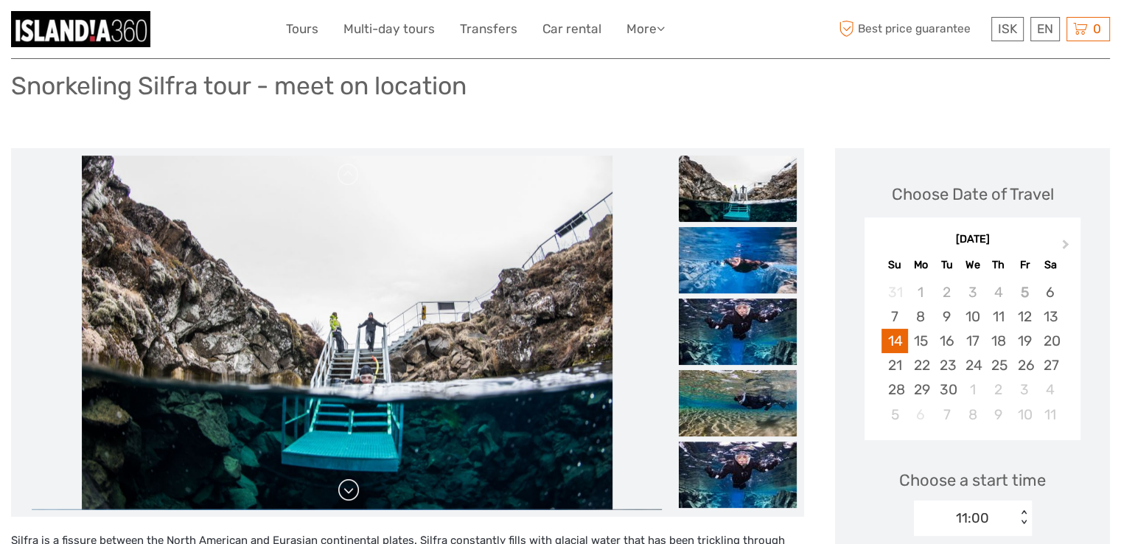
click at [352, 489] on link at bounding box center [349, 490] width 24 height 24
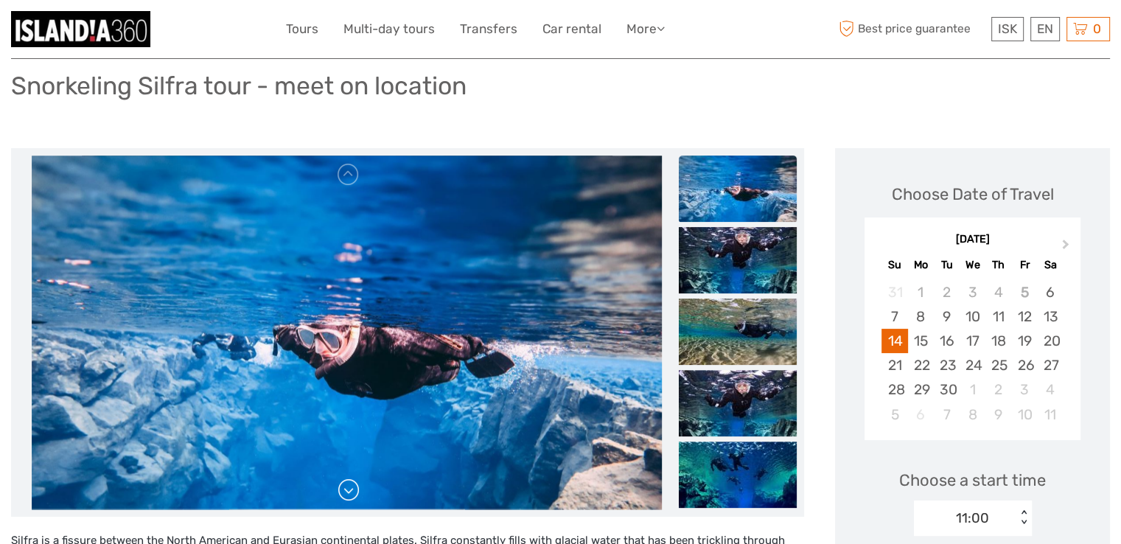
click at [352, 489] on link at bounding box center [349, 490] width 24 height 24
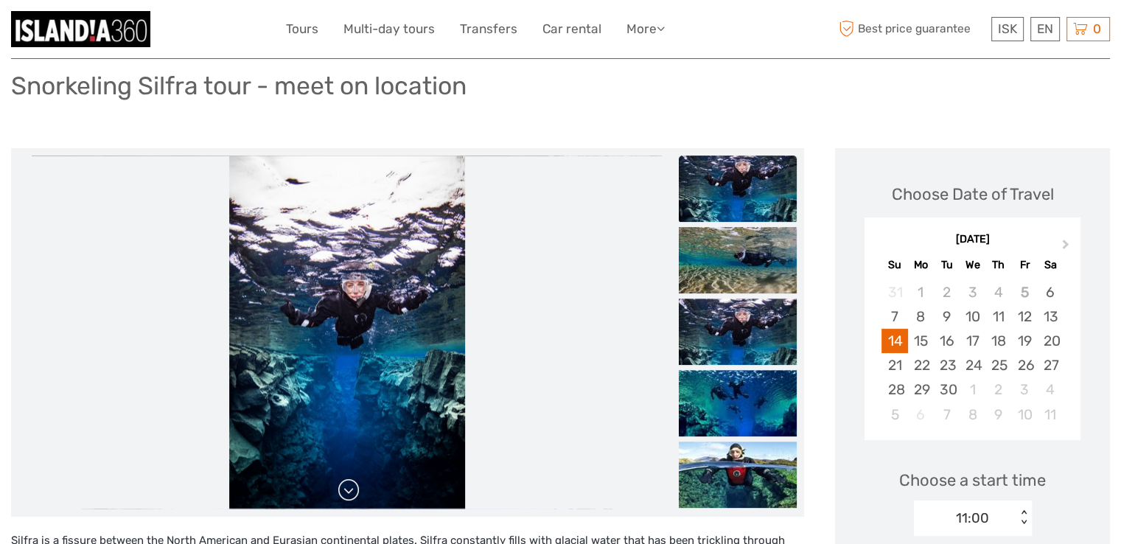
click at [352, 489] on link at bounding box center [349, 490] width 24 height 24
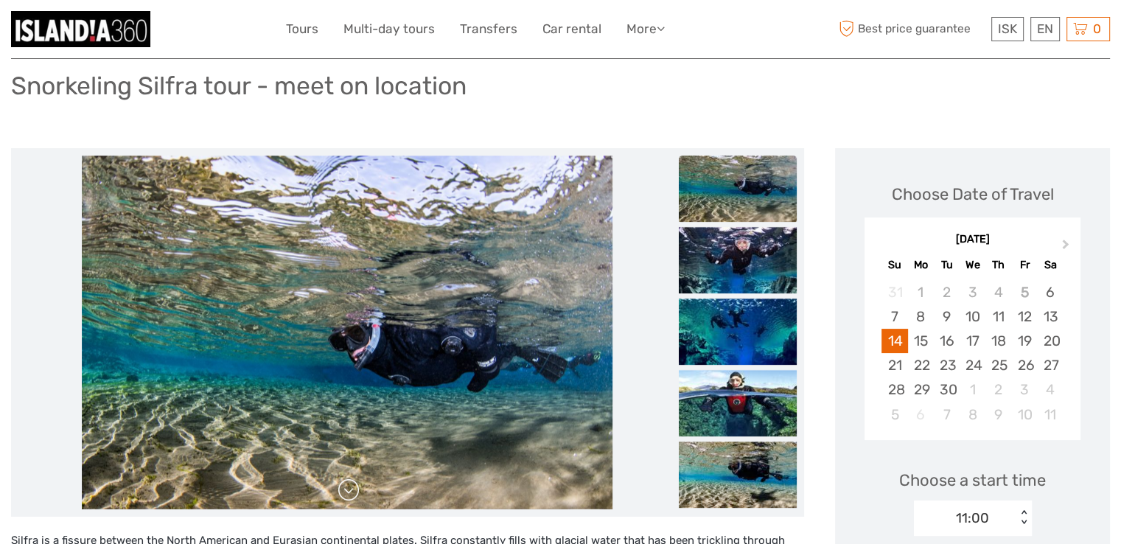
click at [352, 489] on link at bounding box center [349, 490] width 24 height 24
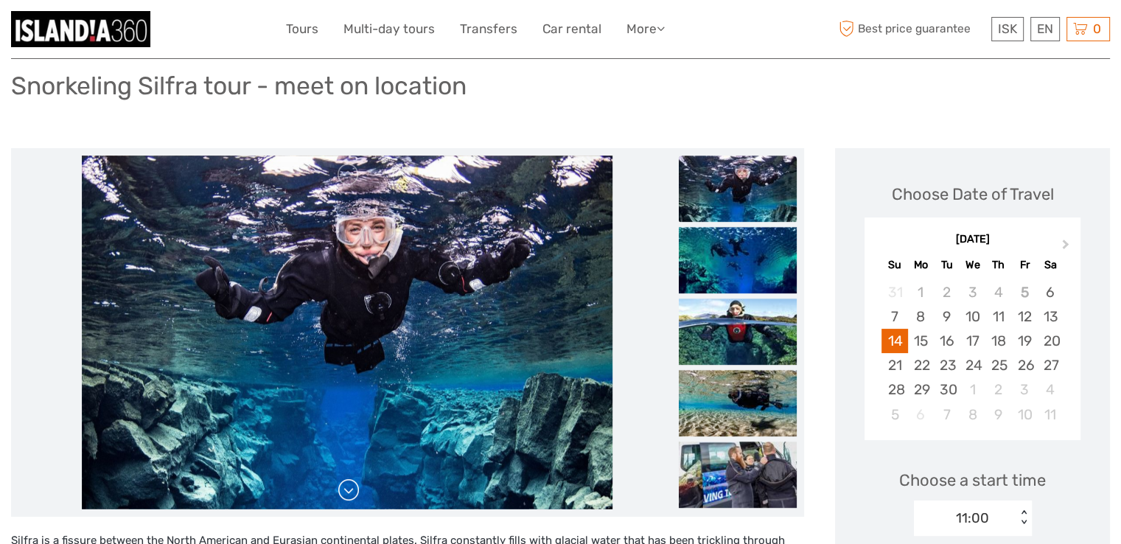
click at [352, 489] on link at bounding box center [349, 490] width 24 height 24
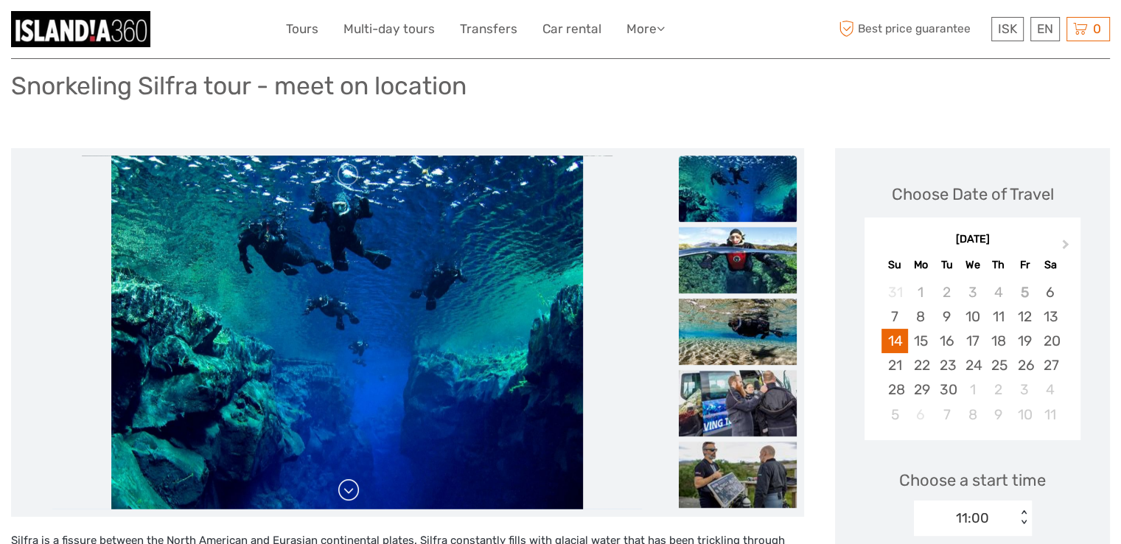
click at [352, 489] on link at bounding box center [349, 490] width 24 height 24
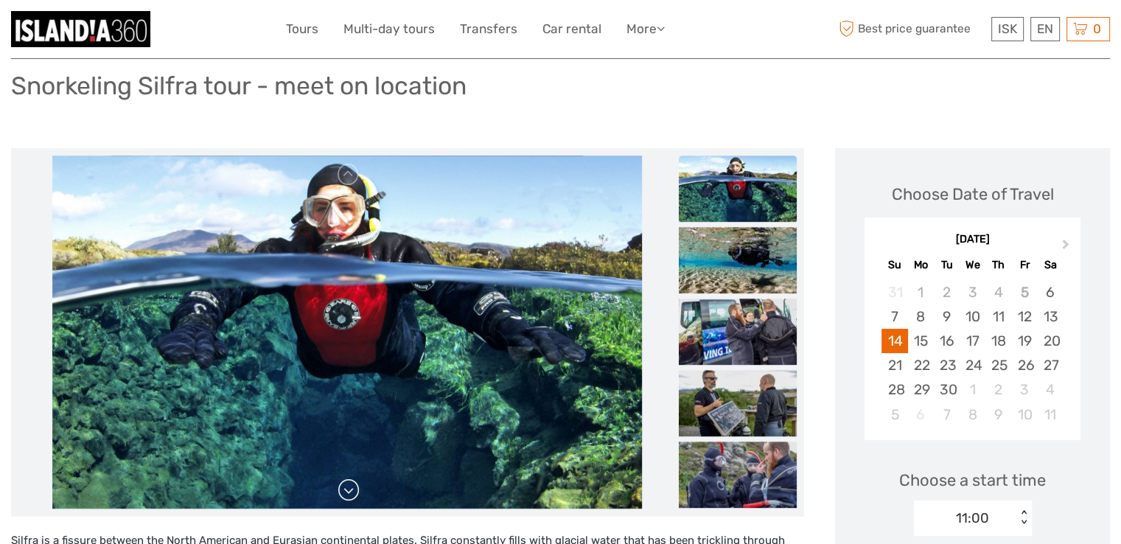
click at [352, 489] on link at bounding box center [349, 490] width 24 height 24
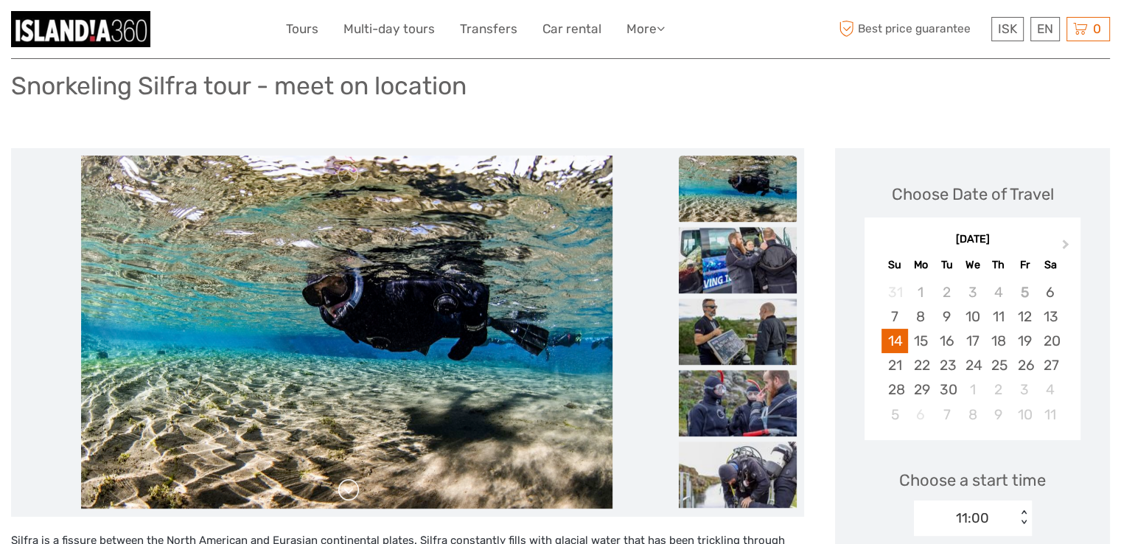
click at [352, 489] on link at bounding box center [349, 490] width 24 height 24
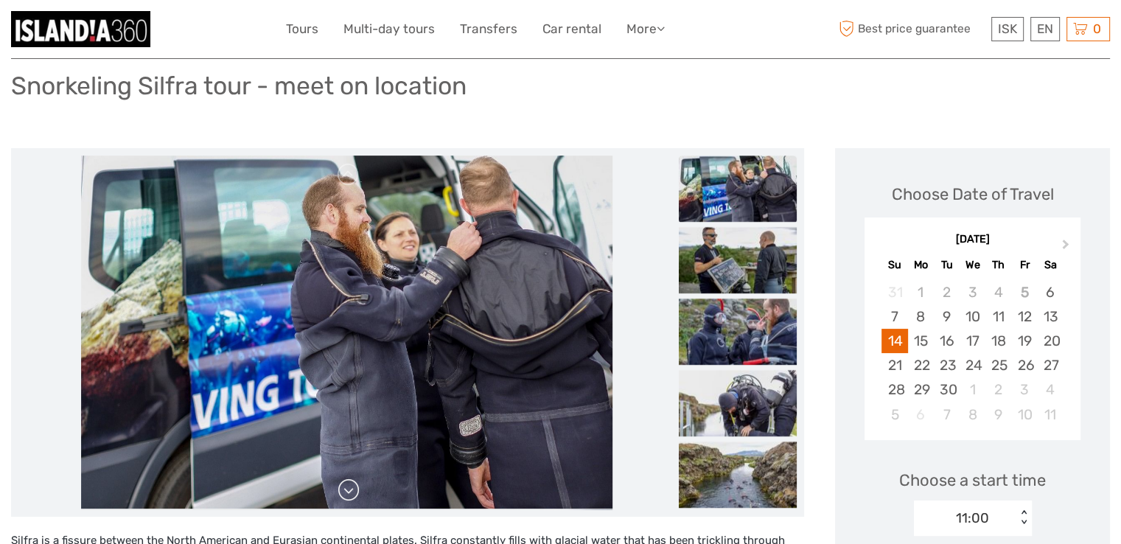
click at [352, 489] on link at bounding box center [349, 490] width 24 height 24
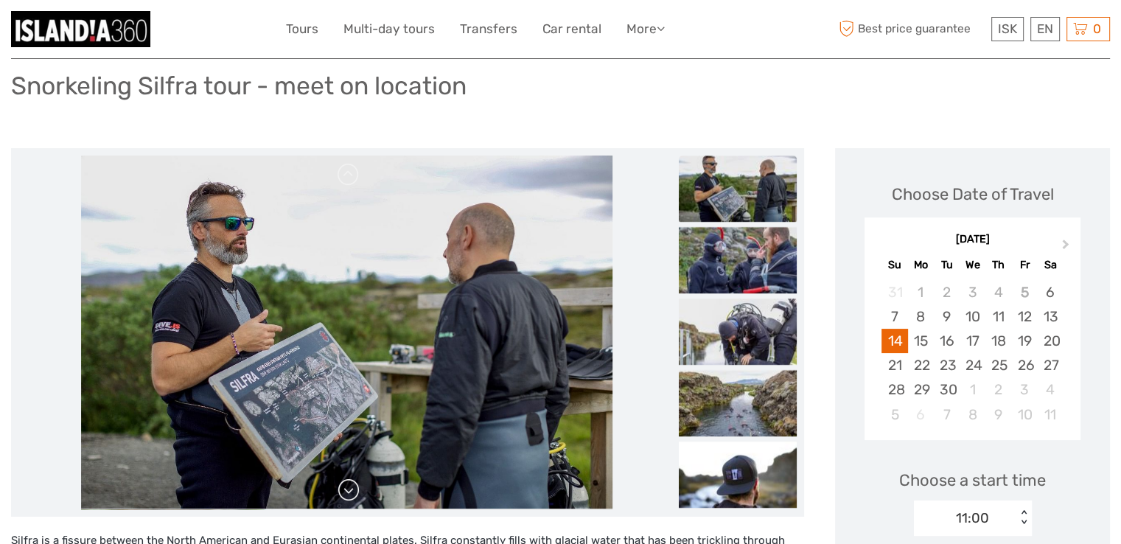
click at [352, 489] on link at bounding box center [349, 490] width 24 height 24
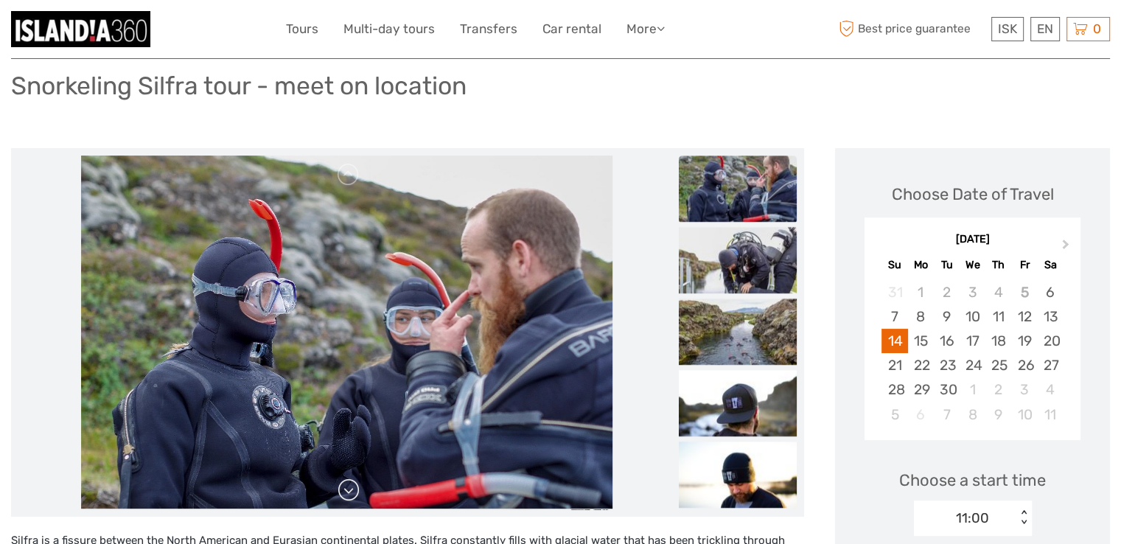
click at [352, 489] on link at bounding box center [349, 490] width 24 height 24
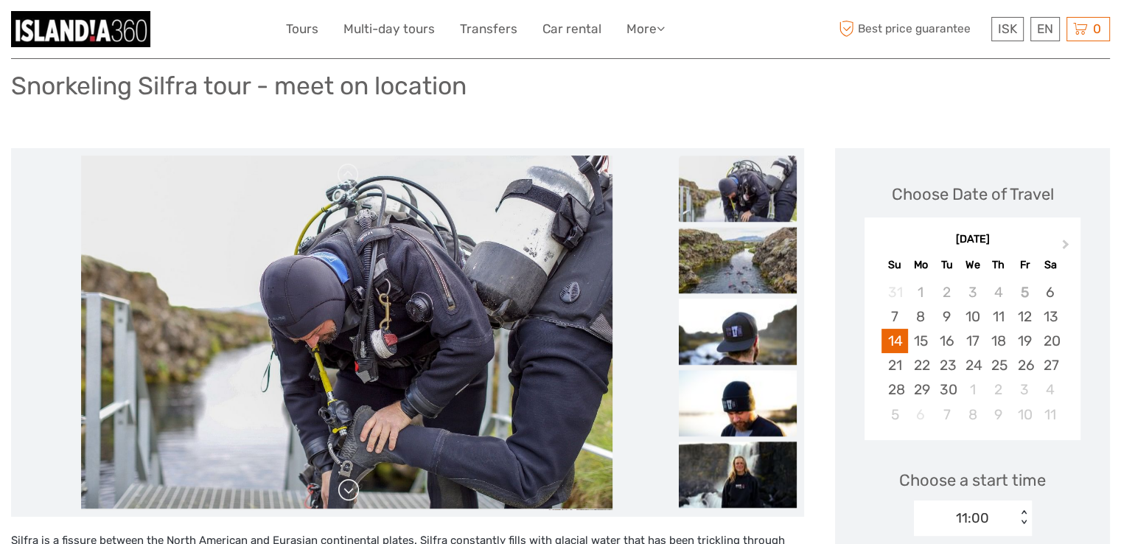
click at [352, 489] on link at bounding box center [349, 490] width 24 height 24
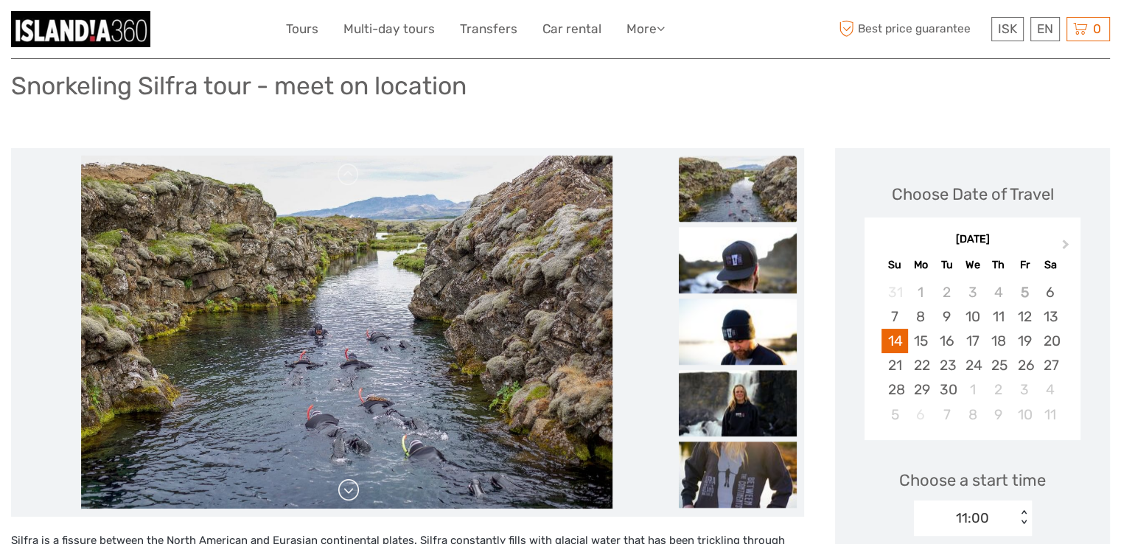
click at [352, 489] on link at bounding box center [349, 490] width 24 height 24
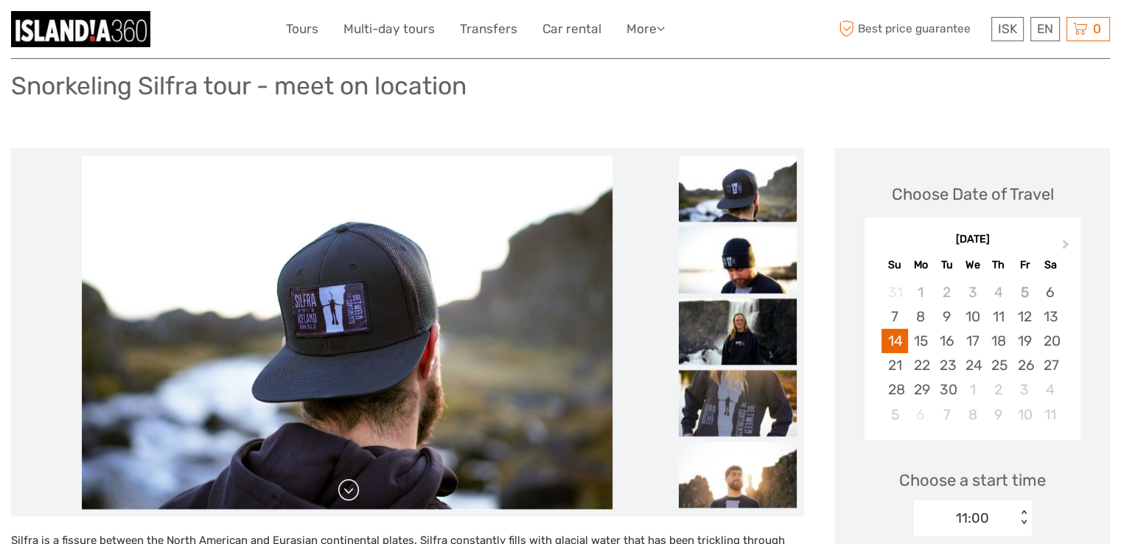
click at [352, 489] on link at bounding box center [349, 490] width 24 height 24
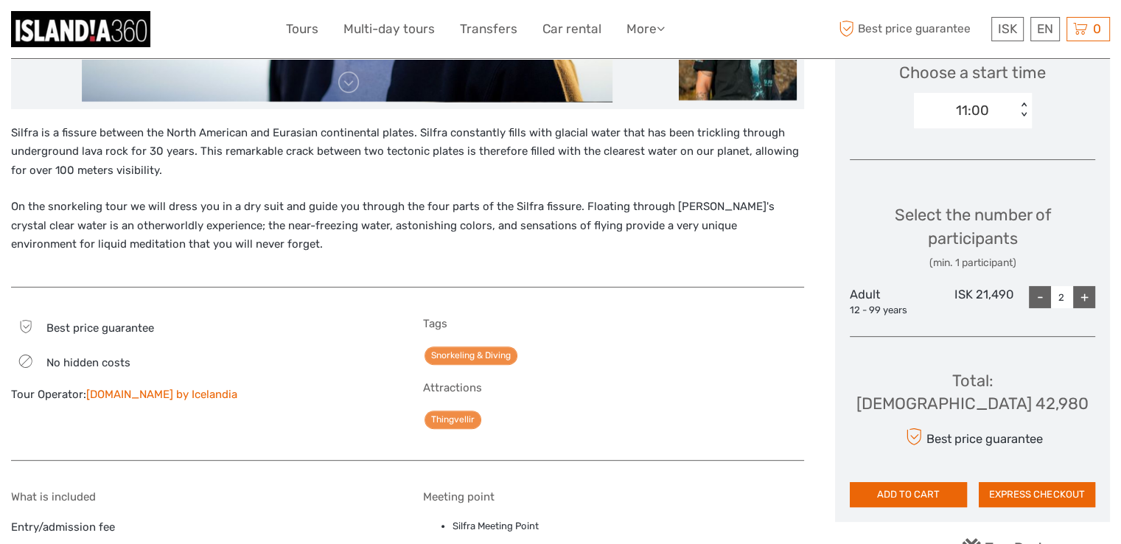
scroll to position [500, 0]
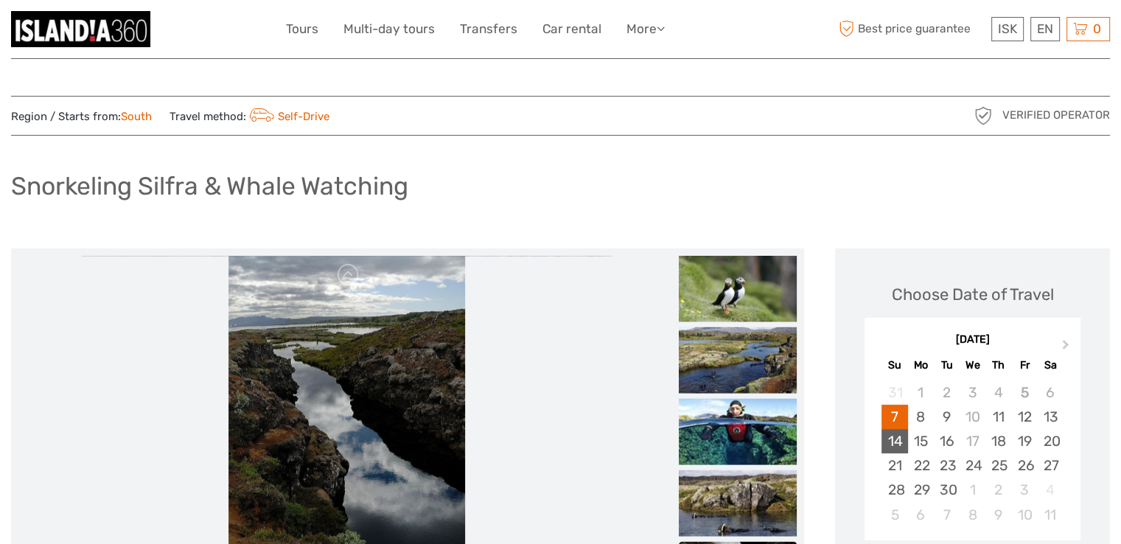
click at [891, 443] on div "14" at bounding box center [894, 441] width 26 height 24
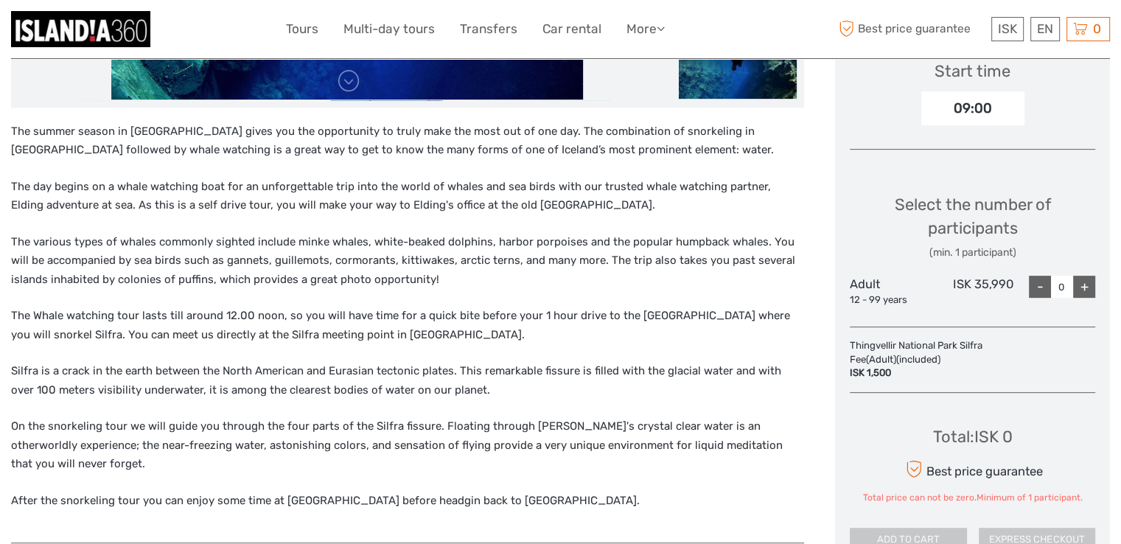
scroll to position [512, 0]
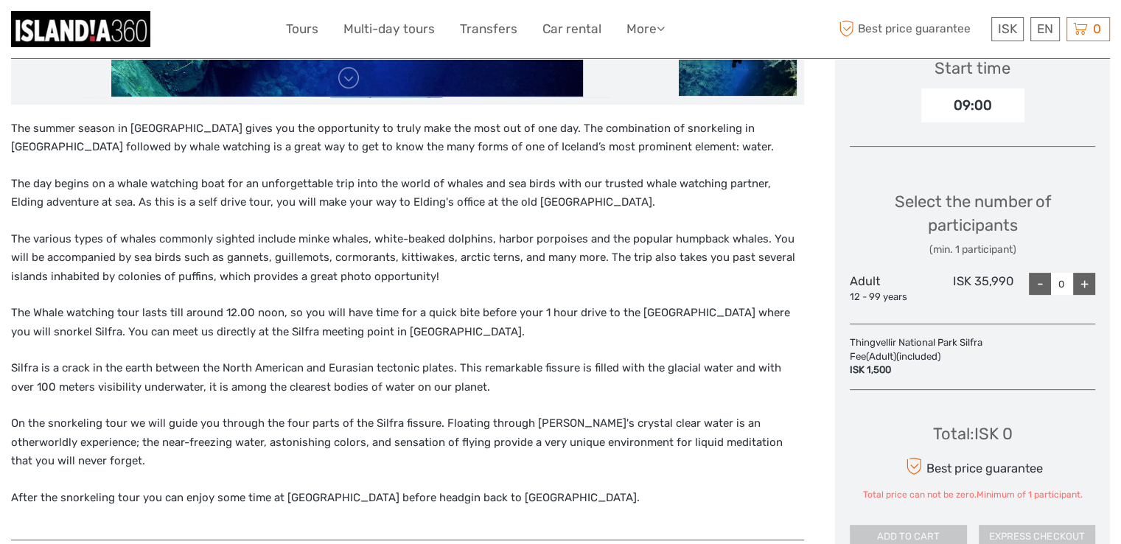
click at [1083, 289] on div "+" at bounding box center [1084, 284] width 22 height 22
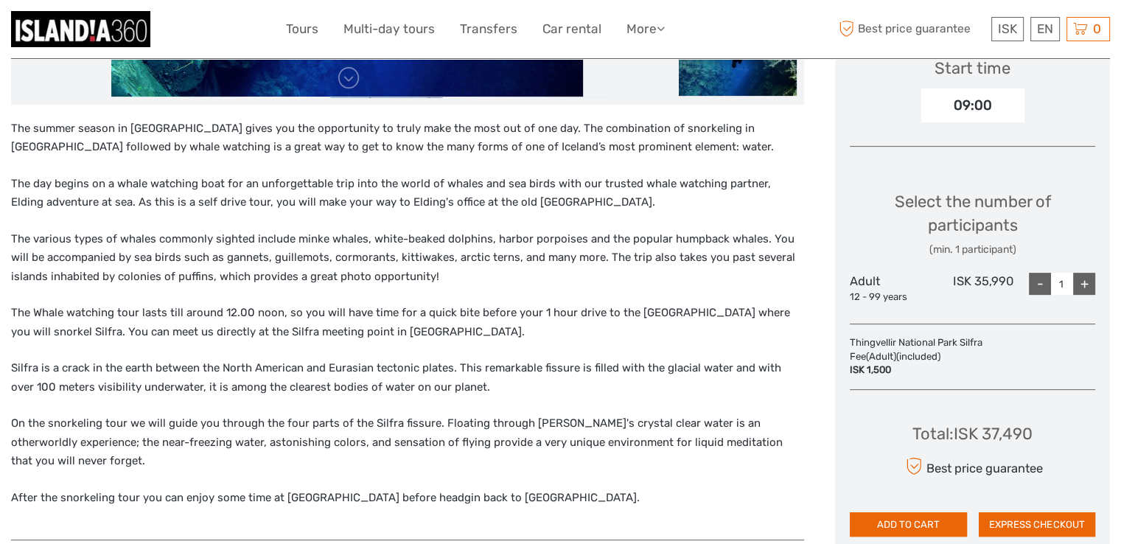
click at [1083, 289] on div "+" at bounding box center [1084, 284] width 22 height 22
type input "2"
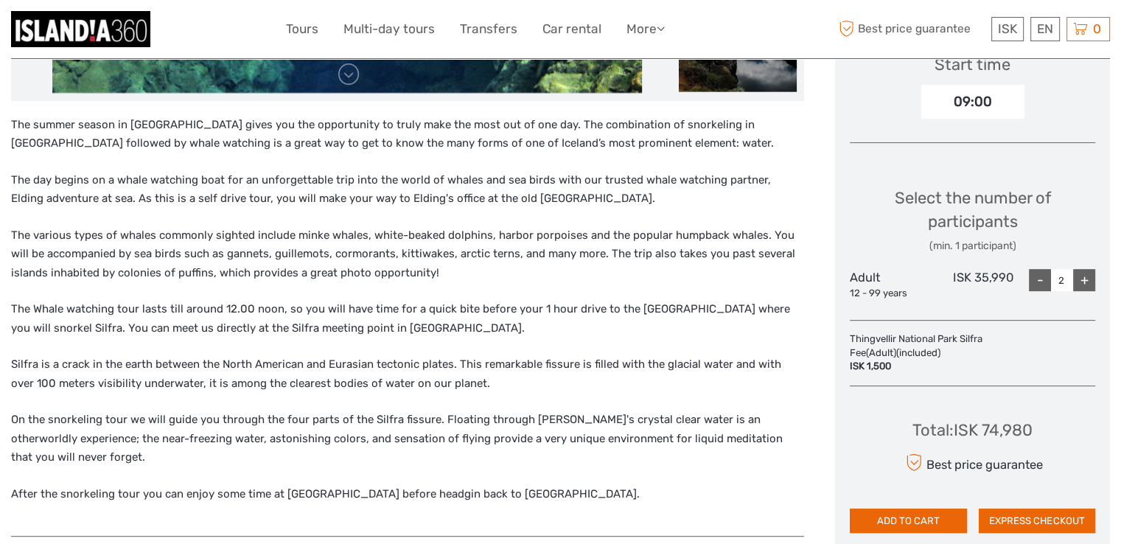
scroll to position [513, 0]
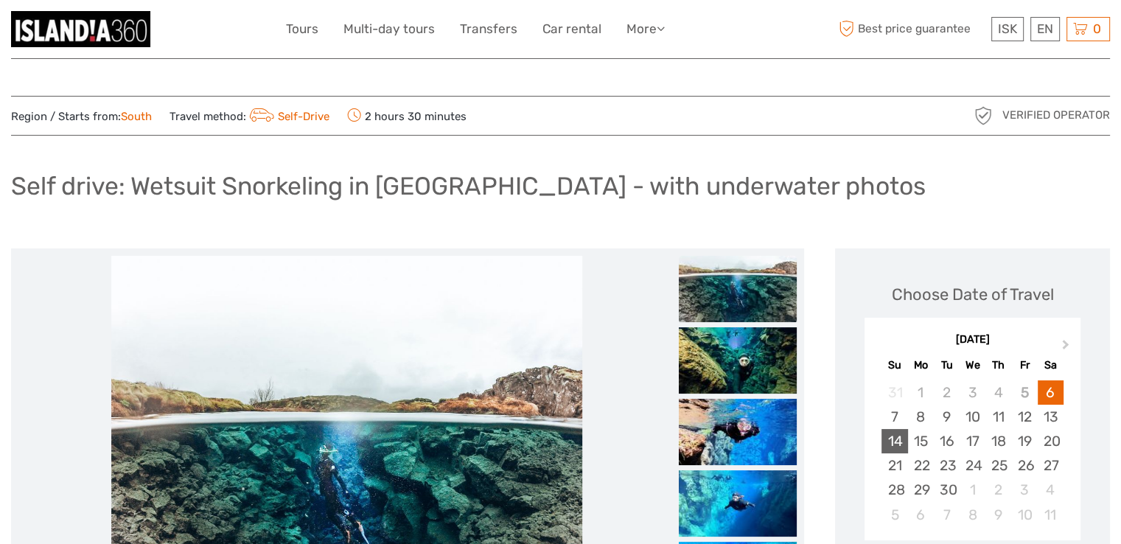
click at [901, 444] on div "14" at bounding box center [894, 441] width 26 height 24
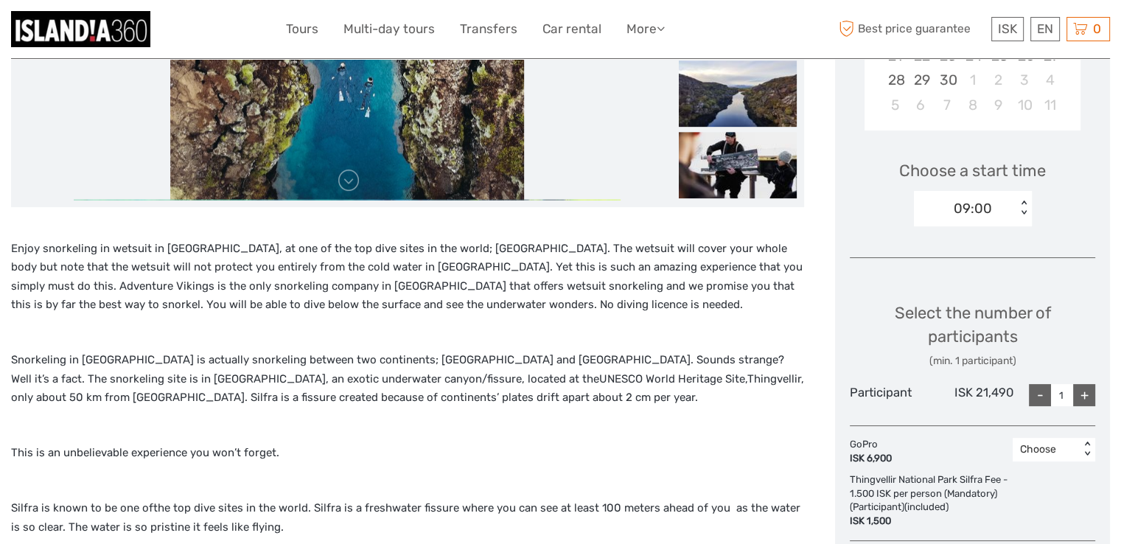
scroll to position [407, 0]
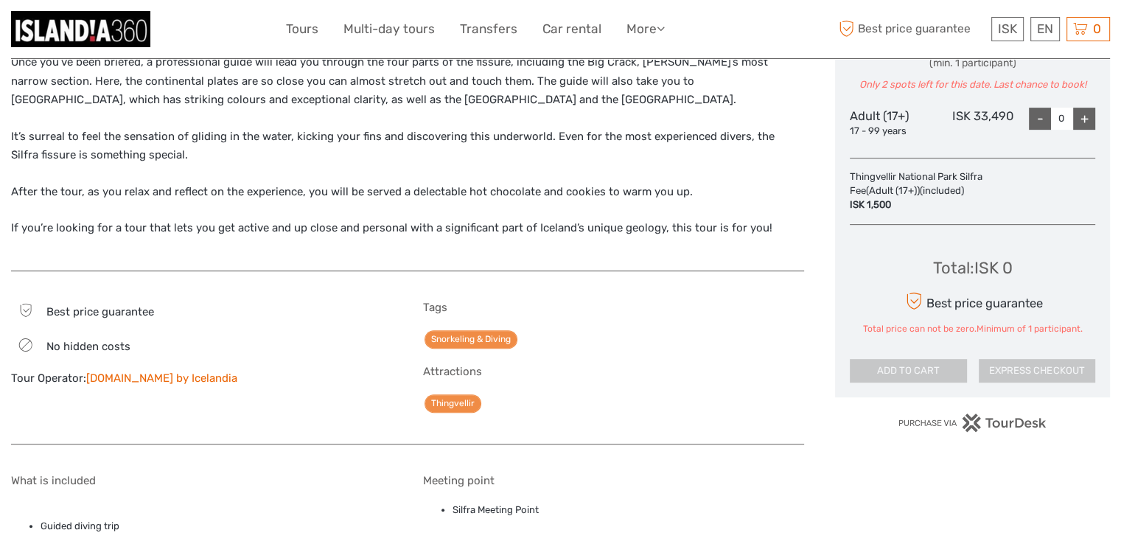
scroll to position [696, 0]
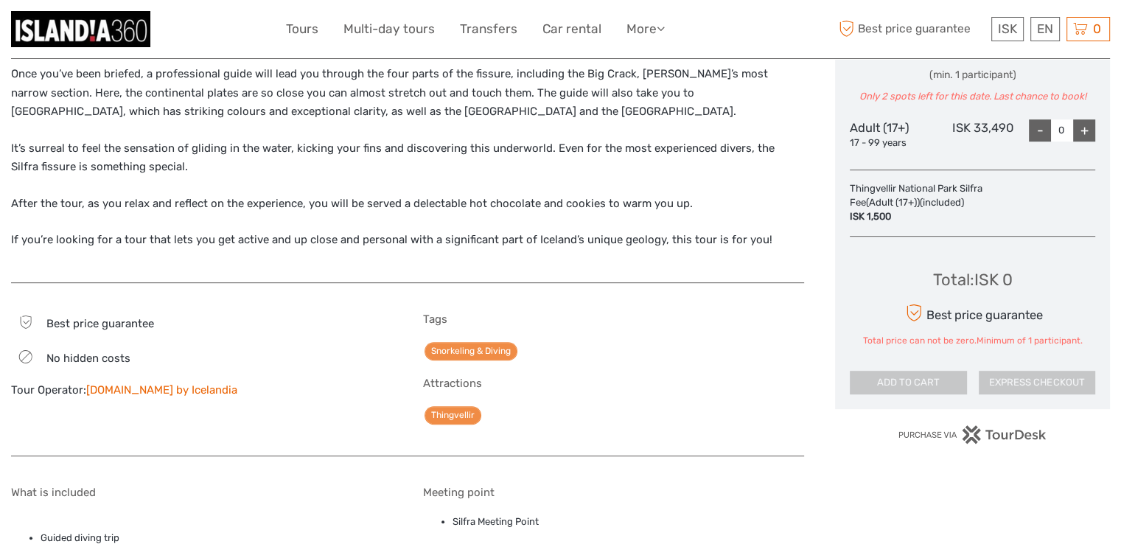
click at [1085, 129] on div "+" at bounding box center [1084, 130] width 22 height 22
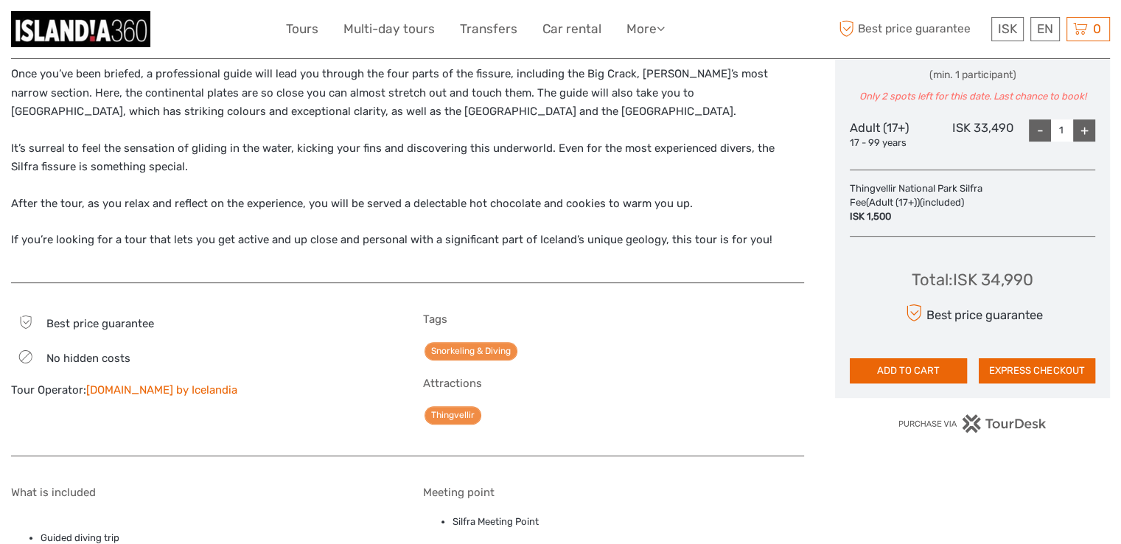
click at [1085, 129] on div "+" at bounding box center [1084, 130] width 22 height 22
type input "2"
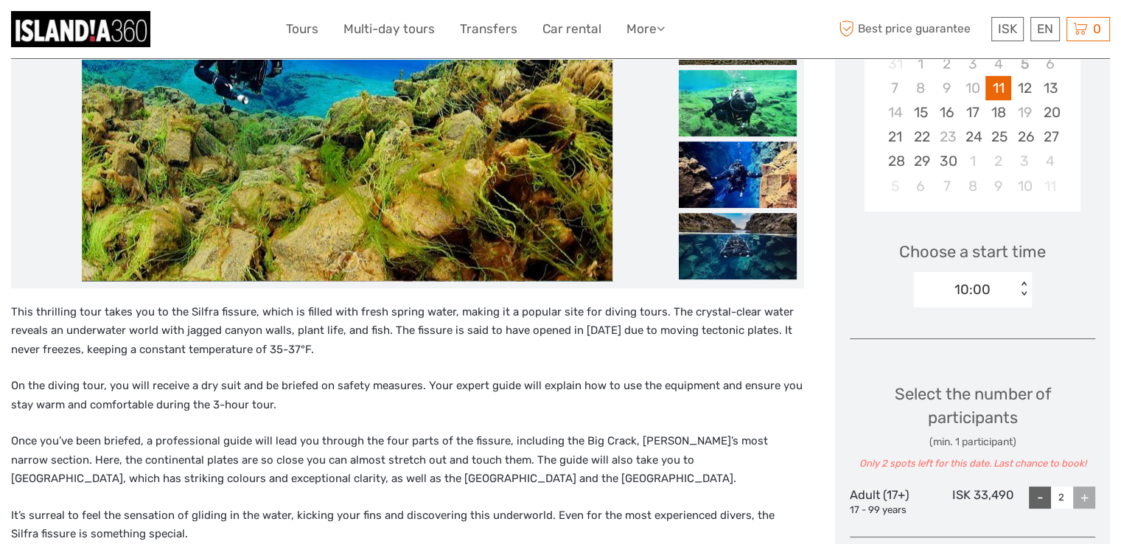
scroll to position [0, 0]
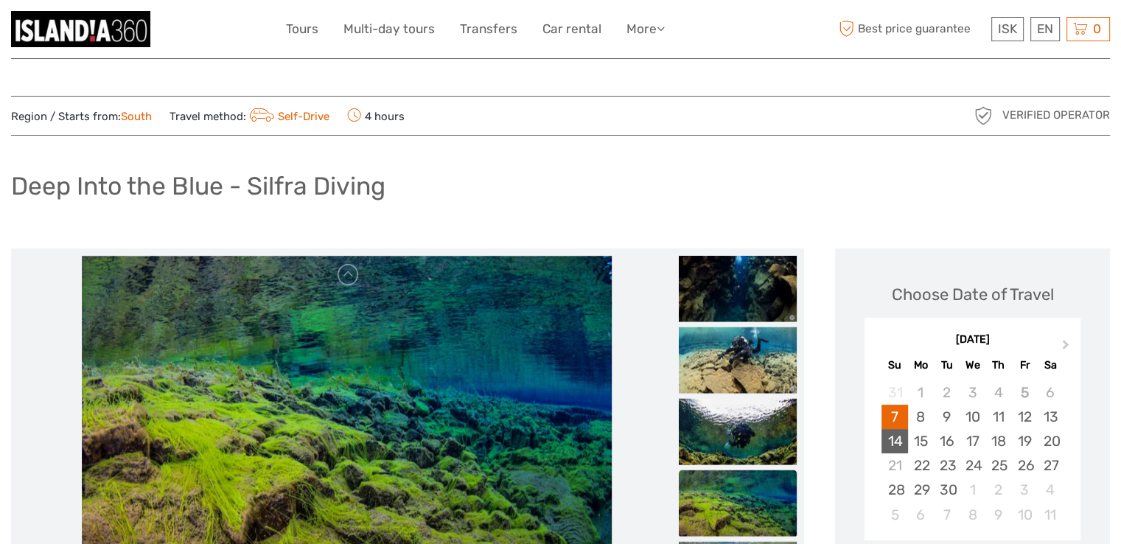
click at [897, 444] on div "14" at bounding box center [894, 441] width 26 height 24
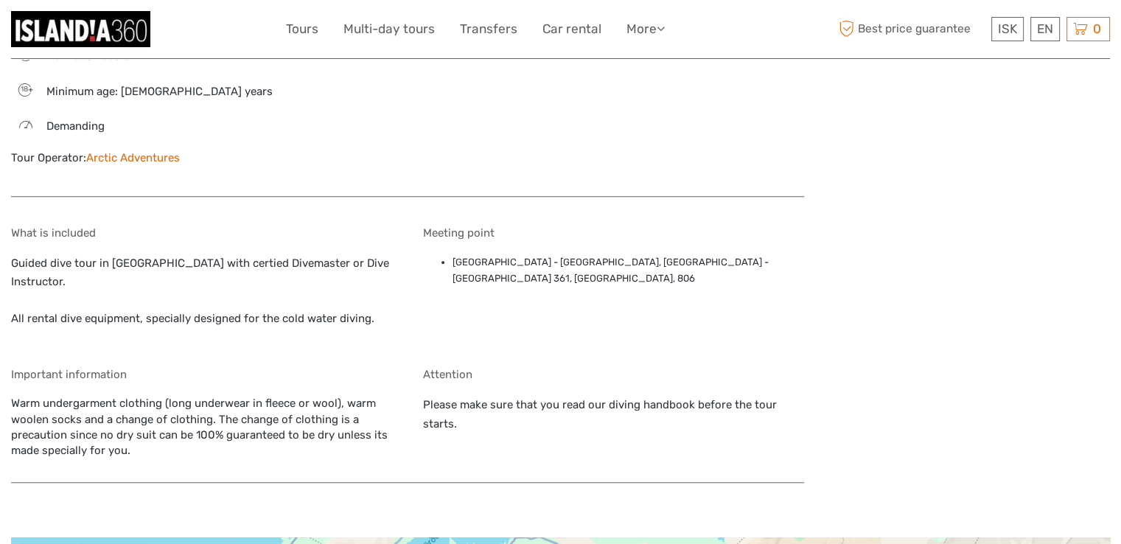
scroll to position [1282, 0]
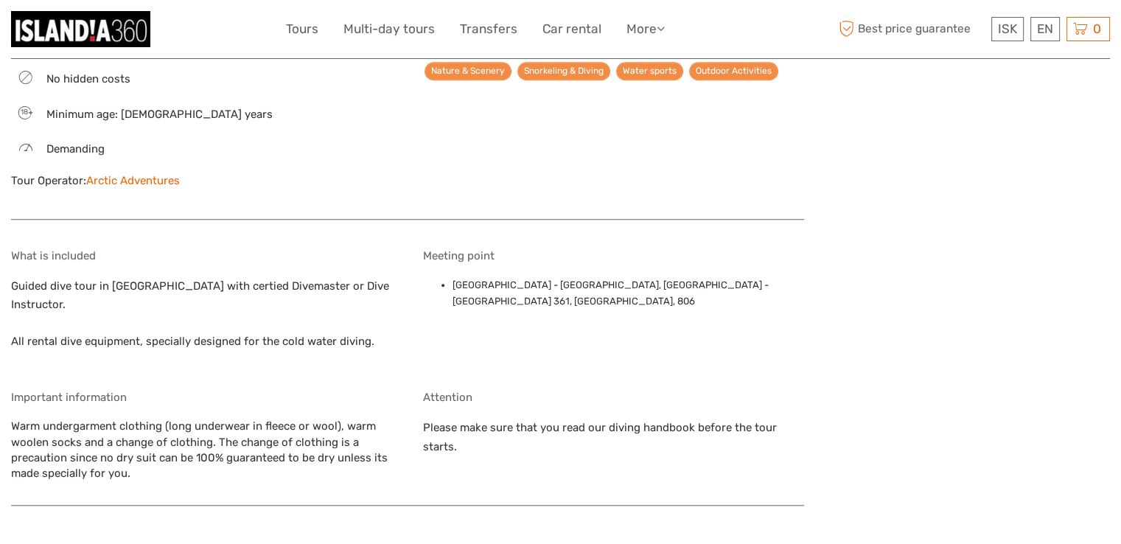
click at [111, 174] on link "Arctic Adventures" at bounding box center [133, 180] width 94 height 13
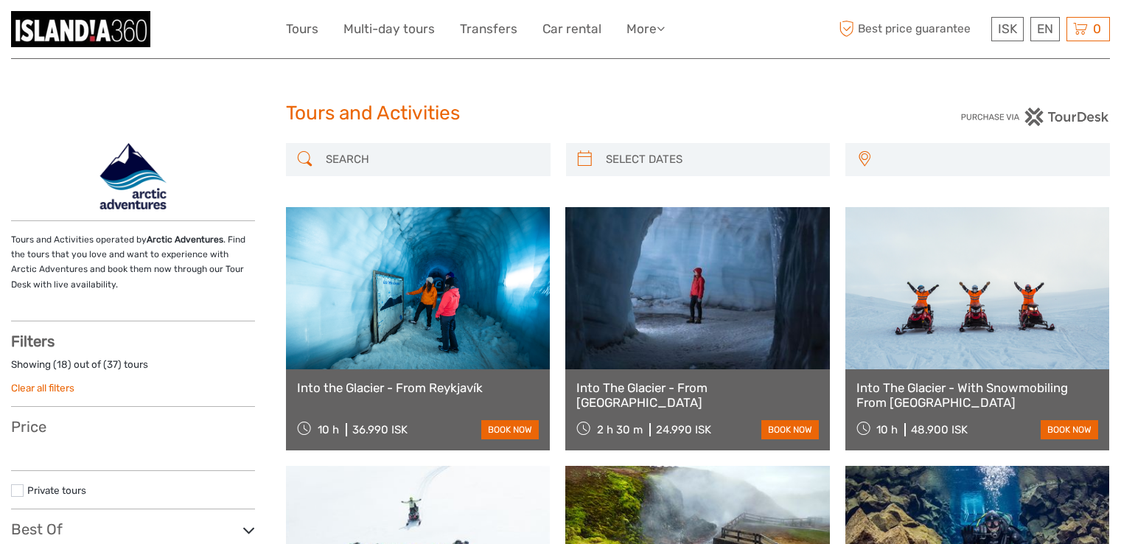
select select
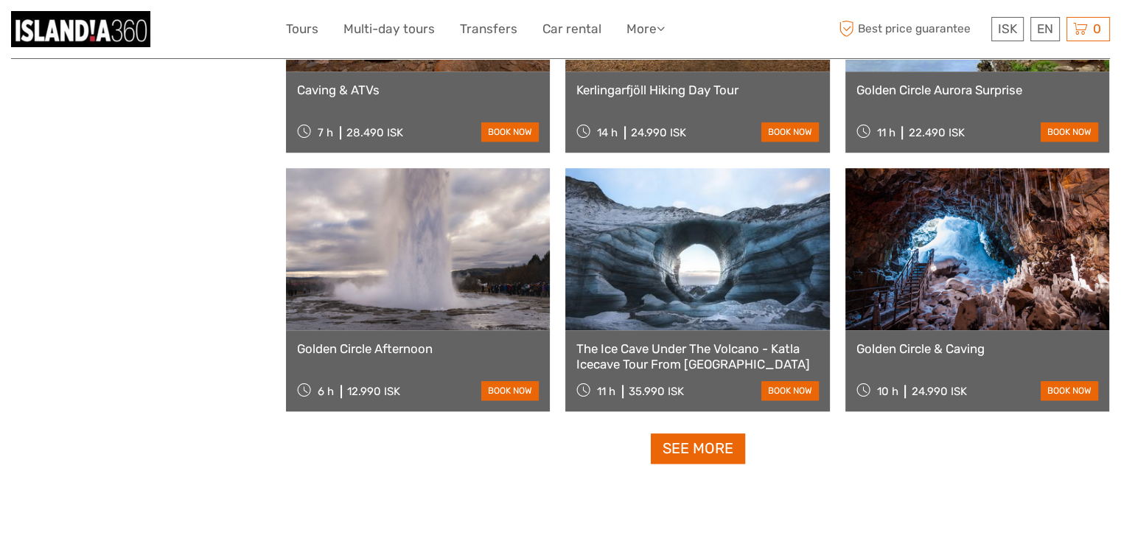
scroll to position [1366, 0]
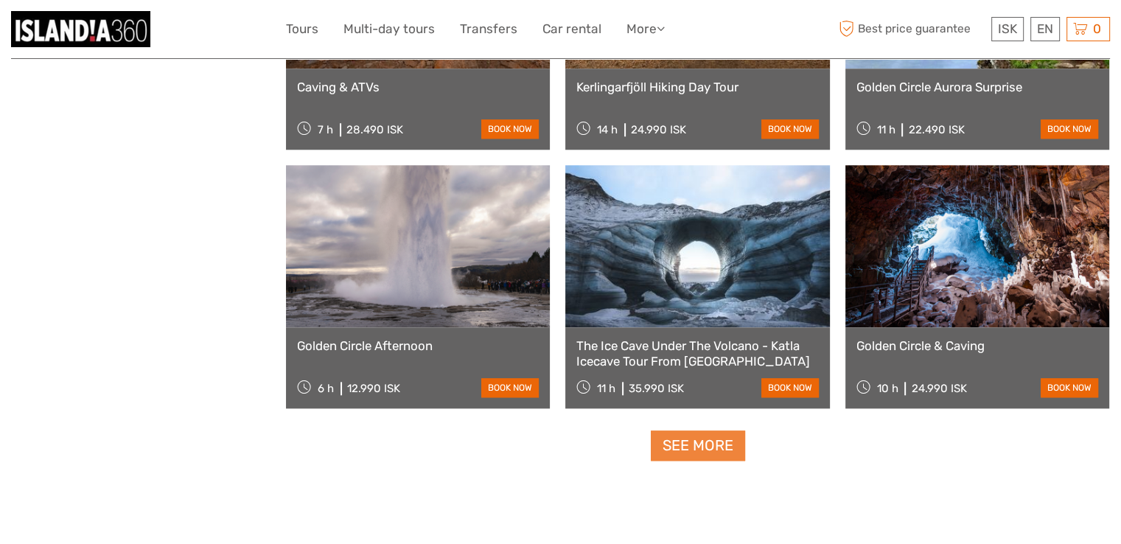
click at [670, 446] on link "See more" at bounding box center [698, 445] width 94 height 30
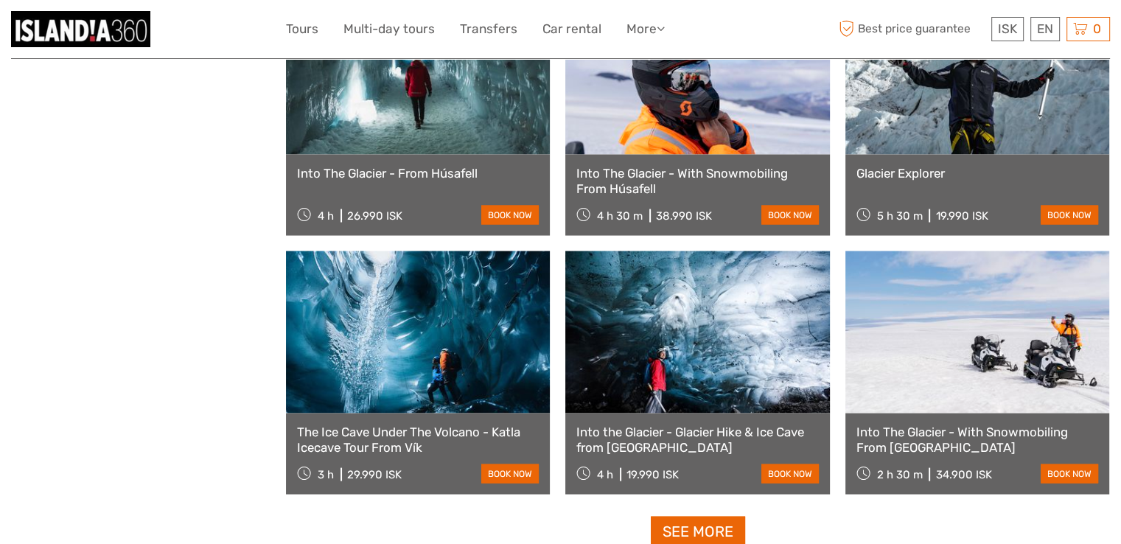
scroll to position [2827, 0]
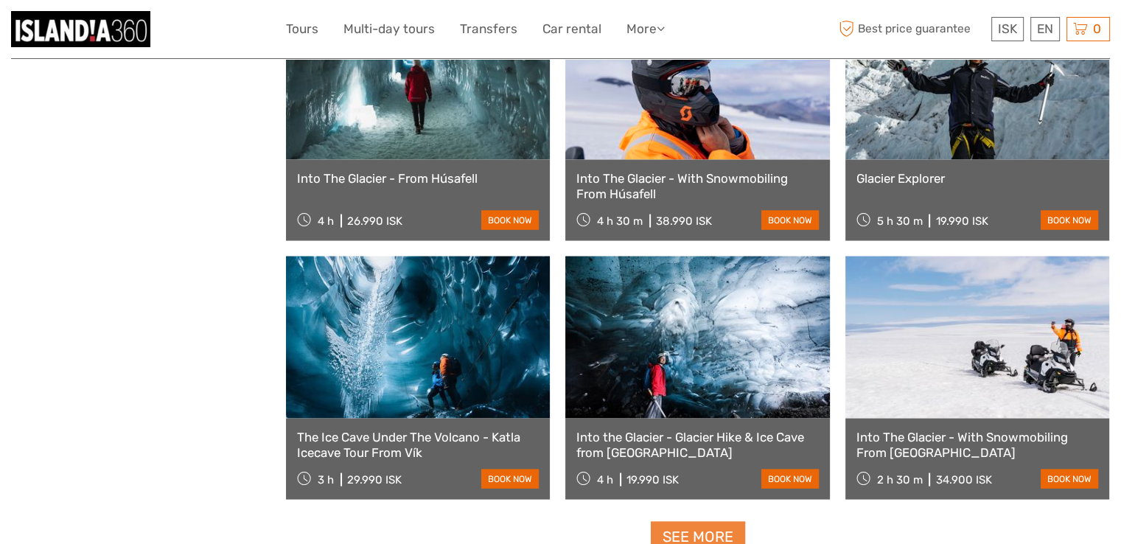
click at [718, 531] on link "See more" at bounding box center [698, 537] width 94 height 30
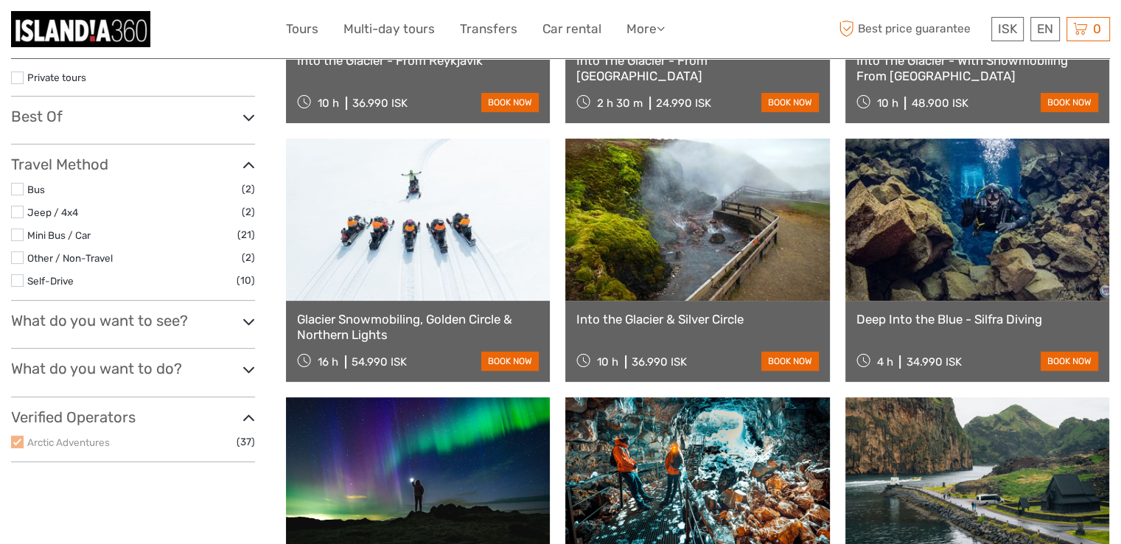
scroll to position [354, 0]
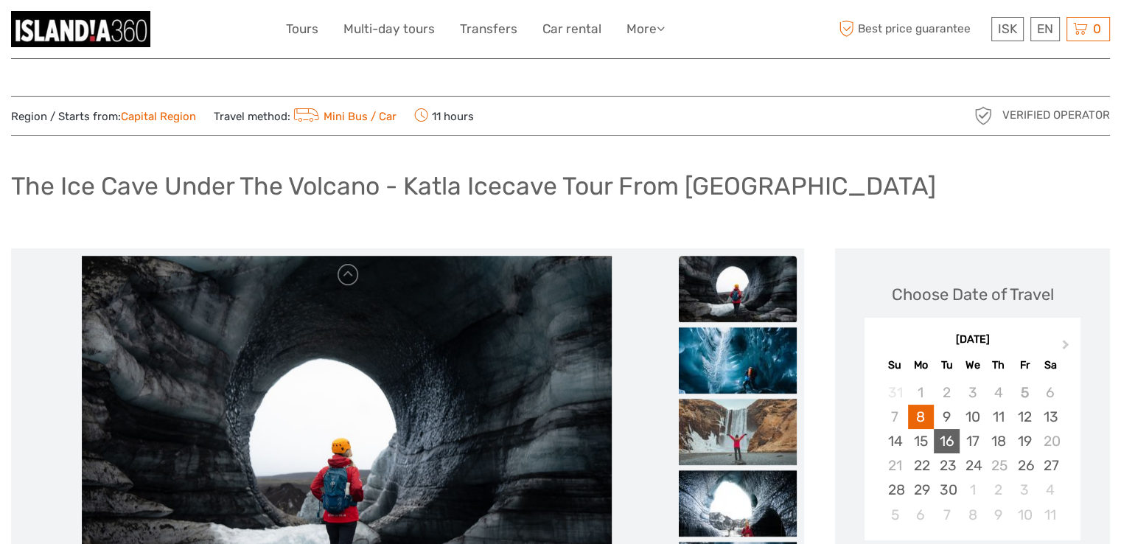
click at [942, 444] on div "16" at bounding box center [947, 441] width 26 height 24
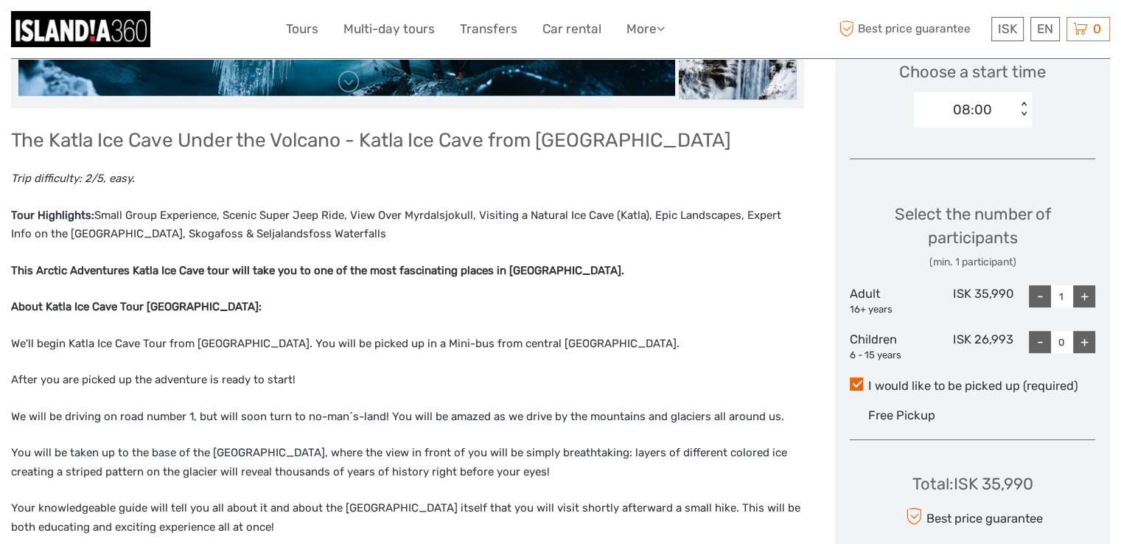
scroll to position [527, 0]
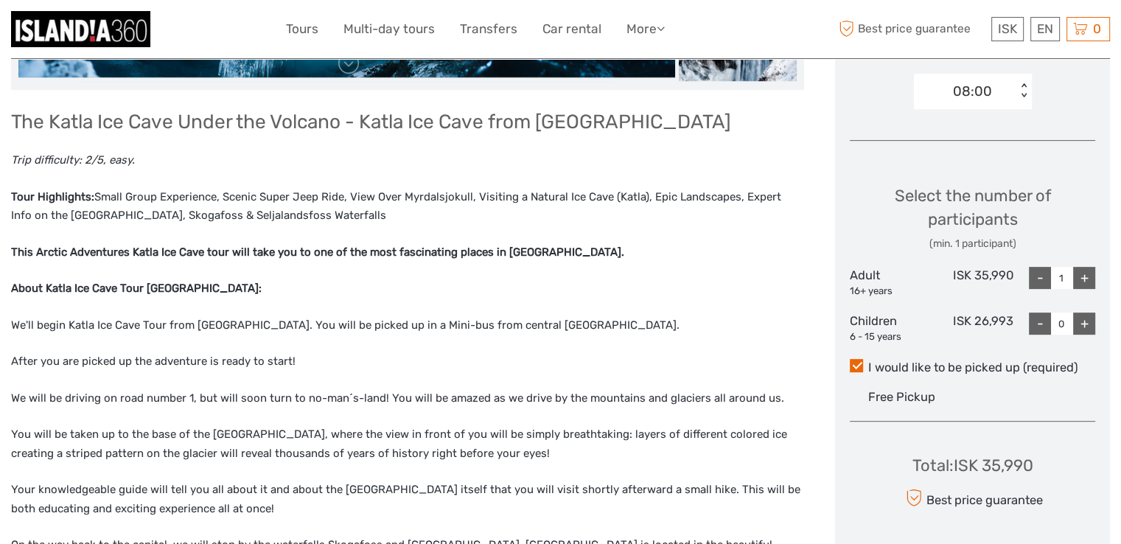
click at [1088, 276] on div "+" at bounding box center [1084, 278] width 22 height 22
type input "2"
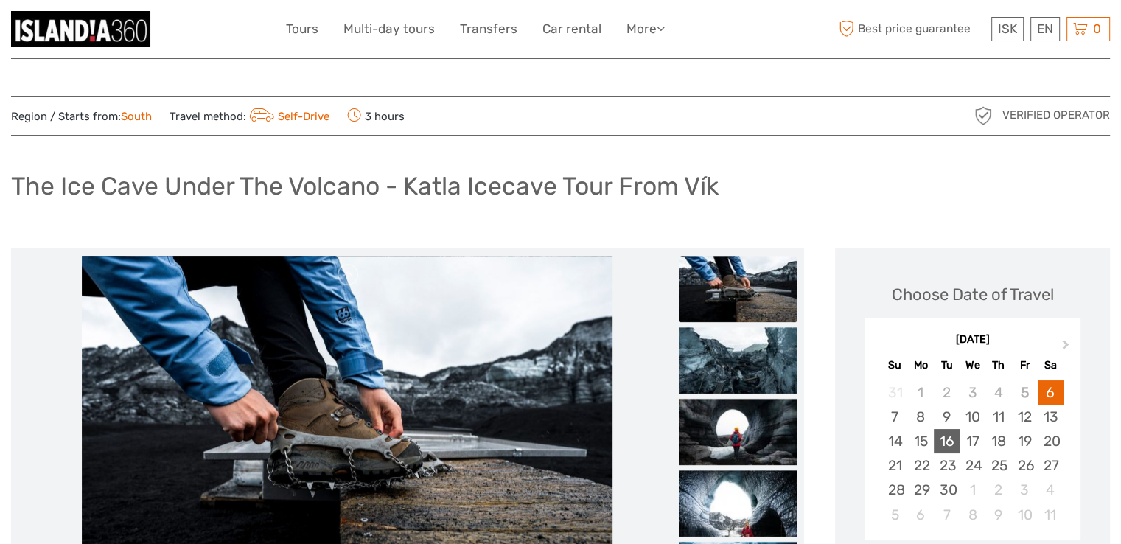
click at [948, 435] on div "16" at bounding box center [947, 441] width 26 height 24
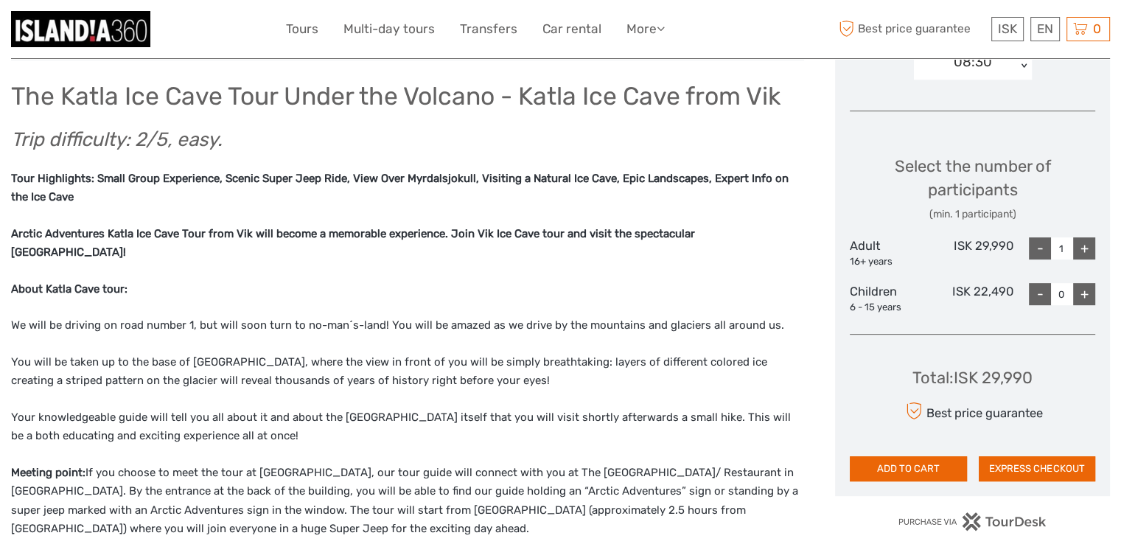
scroll to position [553, 0]
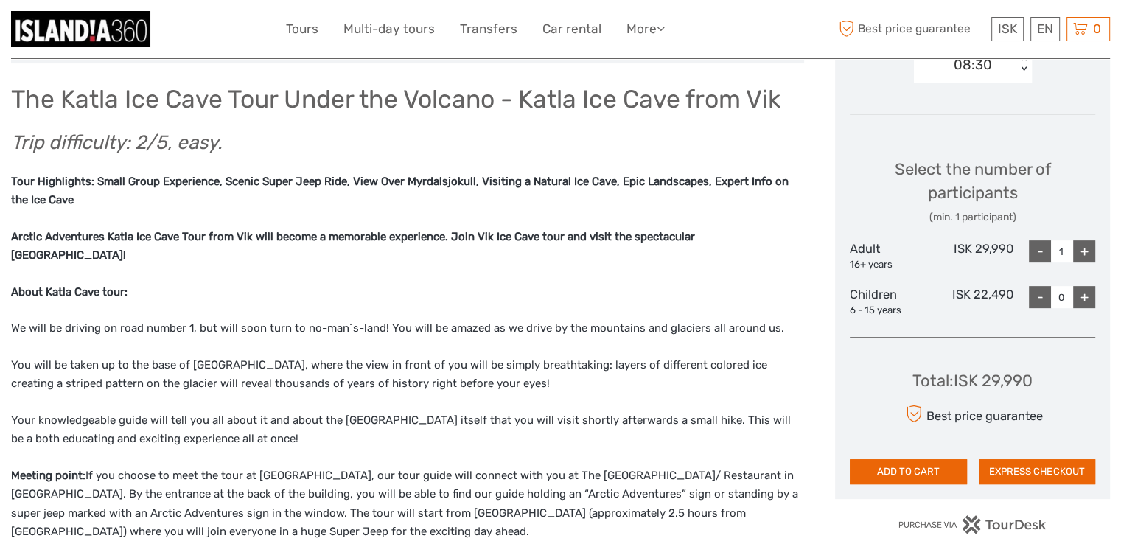
click at [1082, 250] on div "+" at bounding box center [1084, 251] width 22 height 22
type input "2"
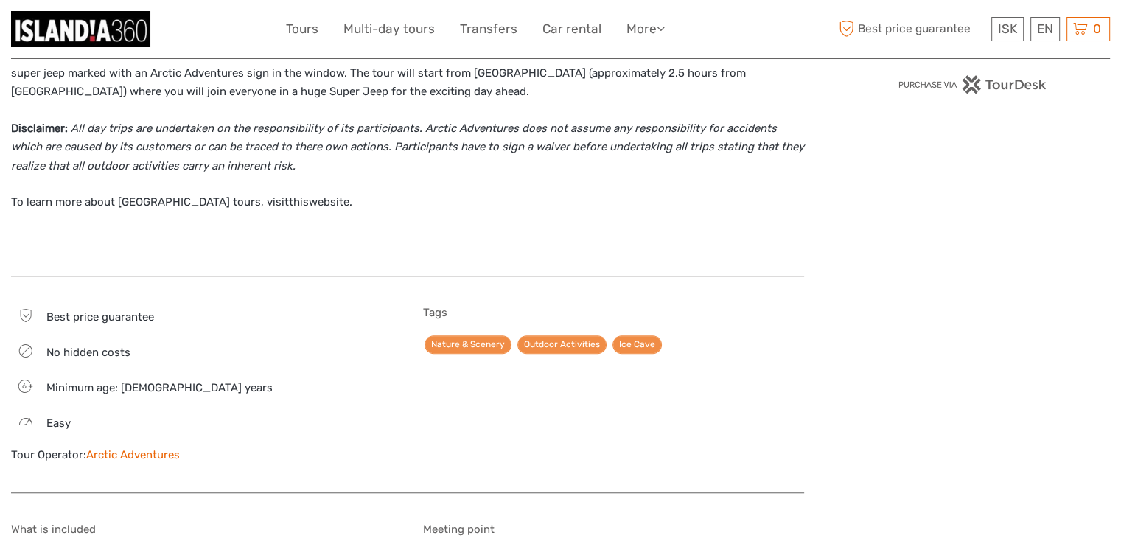
scroll to position [973, 0]
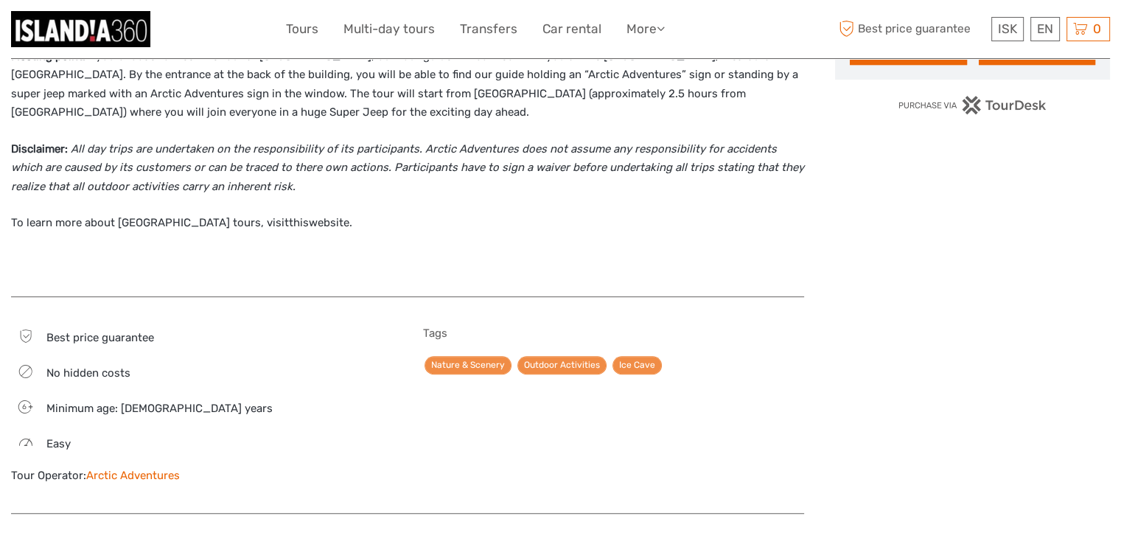
click at [130, 469] on link "Arctic Adventures" at bounding box center [133, 475] width 94 height 13
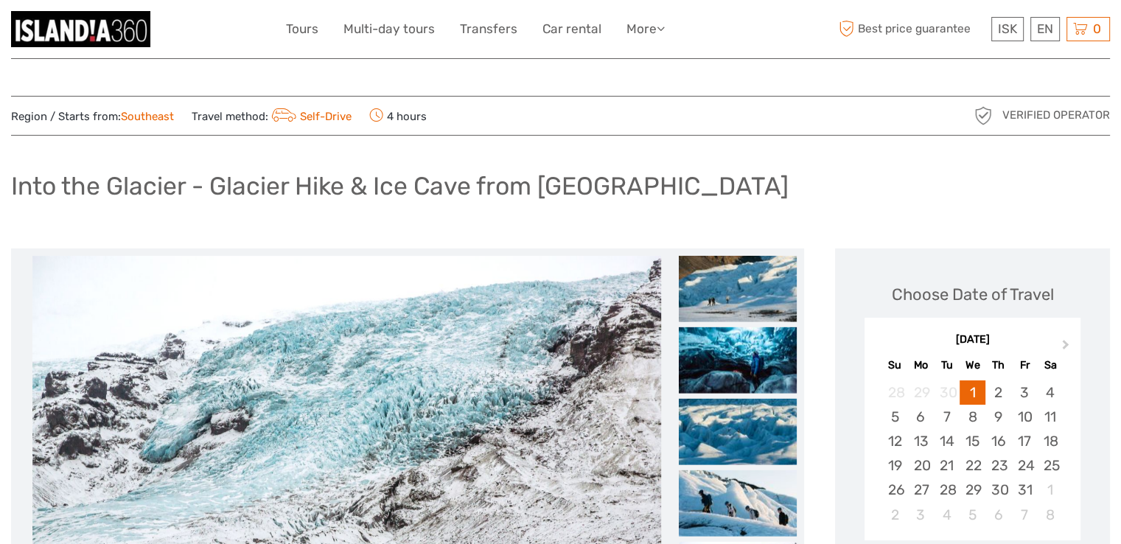
click at [882, 343] on div "[DATE]" at bounding box center [972, 339] width 216 height 15
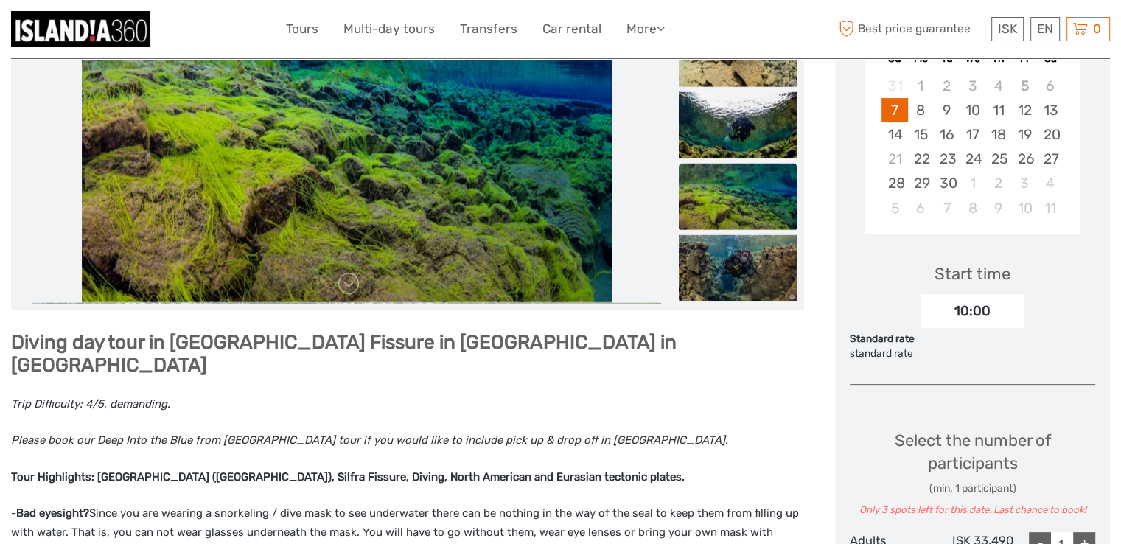
scroll to position [324, 0]
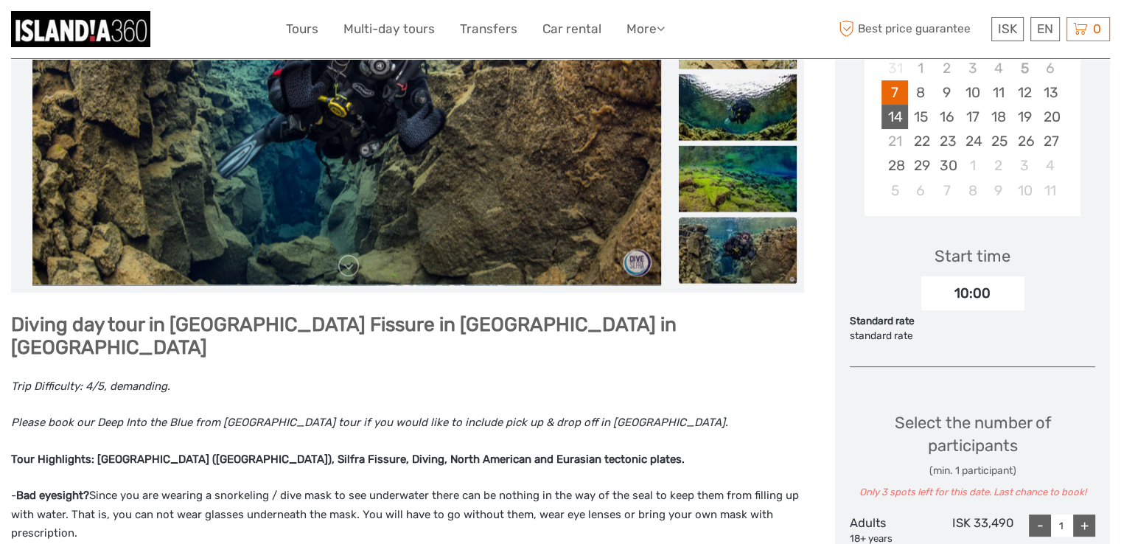
click at [893, 116] on div "14" at bounding box center [894, 117] width 26 height 24
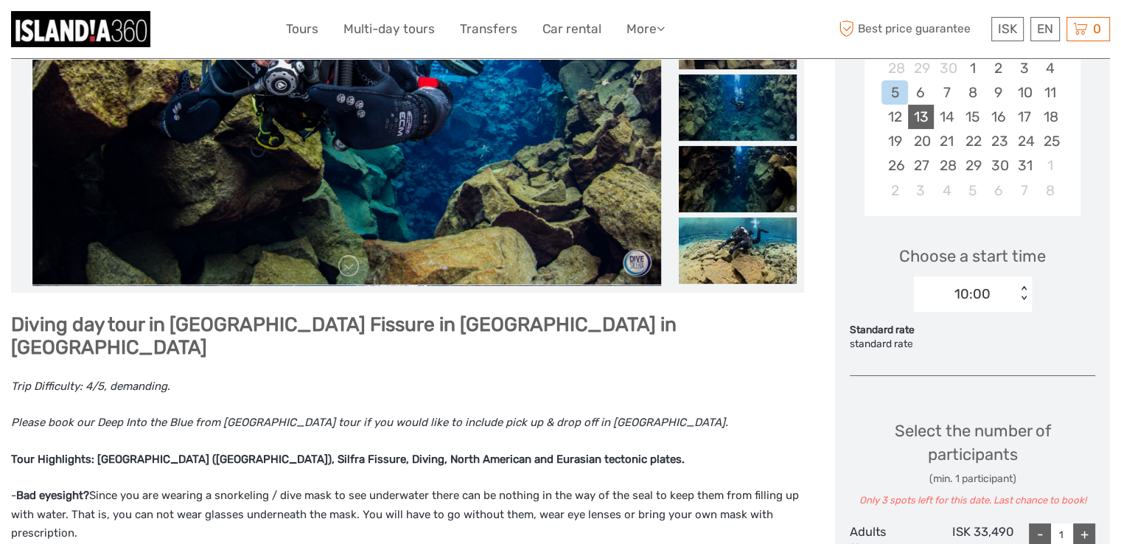
click at [926, 111] on div "13" at bounding box center [921, 117] width 26 height 24
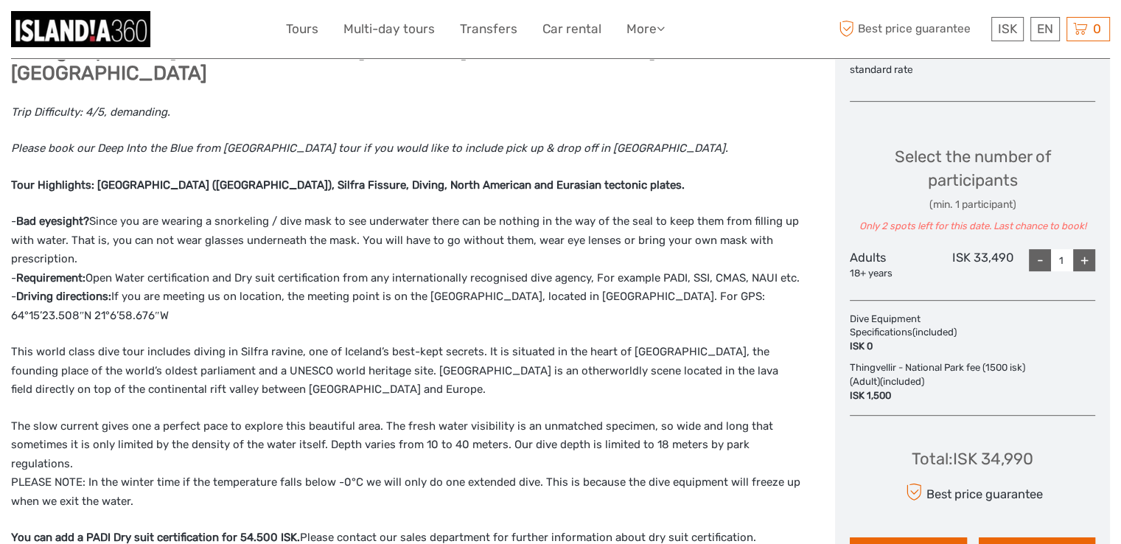
scroll to position [746, 0]
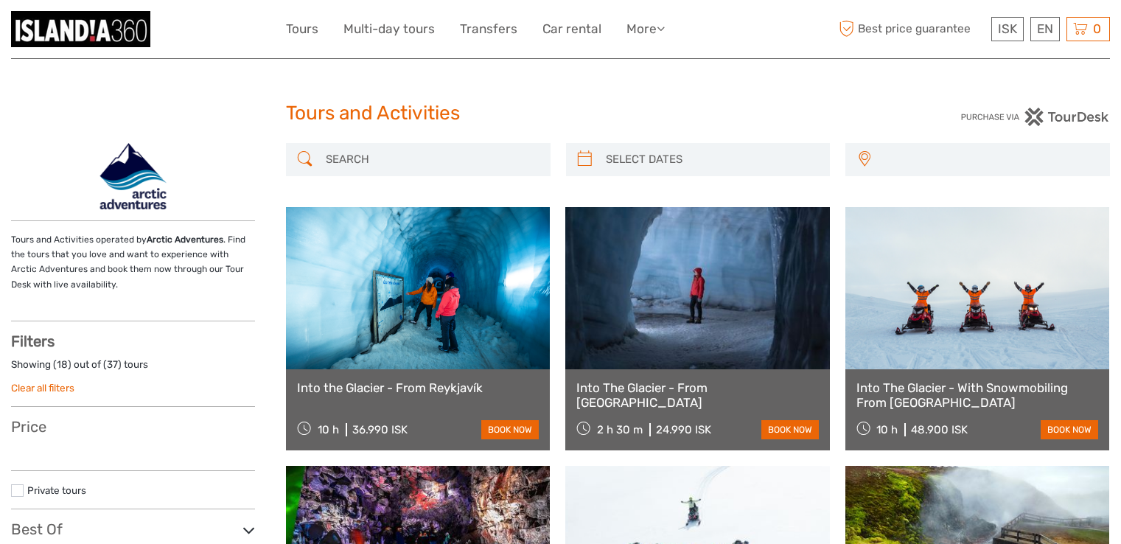
select select
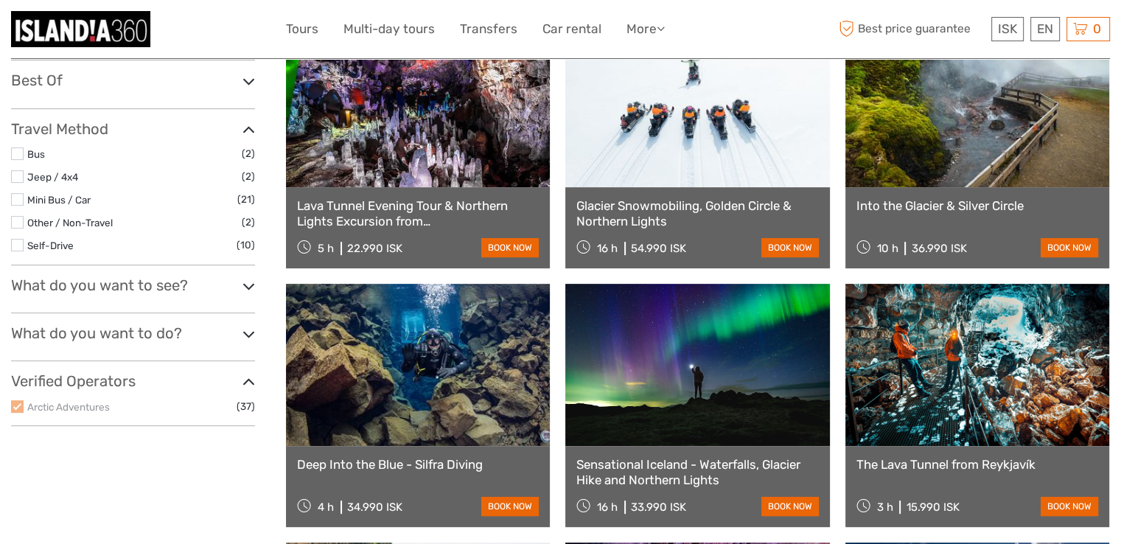
scroll to position [501, 0]
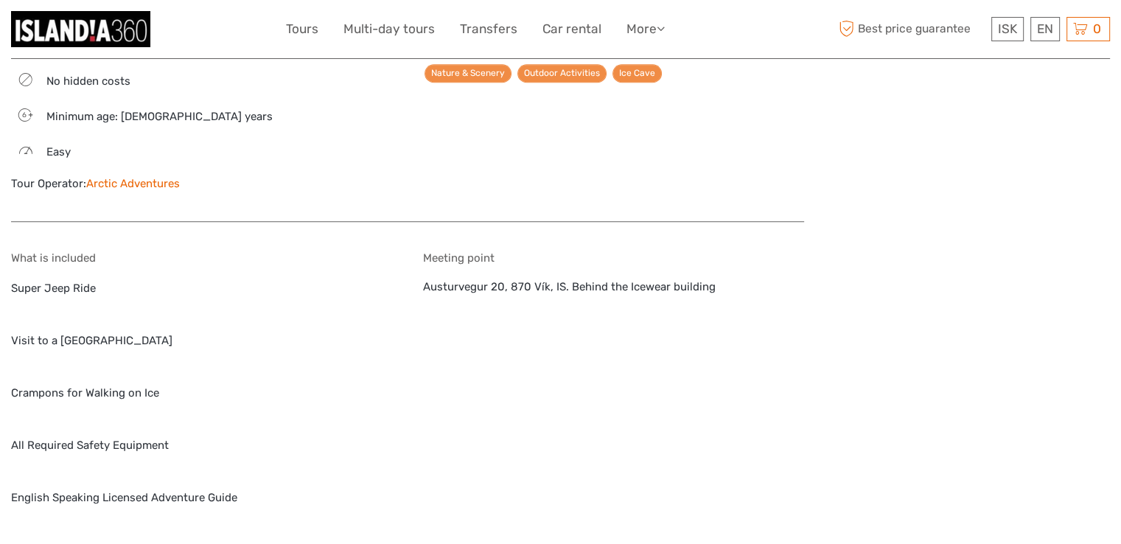
scroll to position [1227, 0]
